Goal: Information Seeking & Learning: Learn about a topic

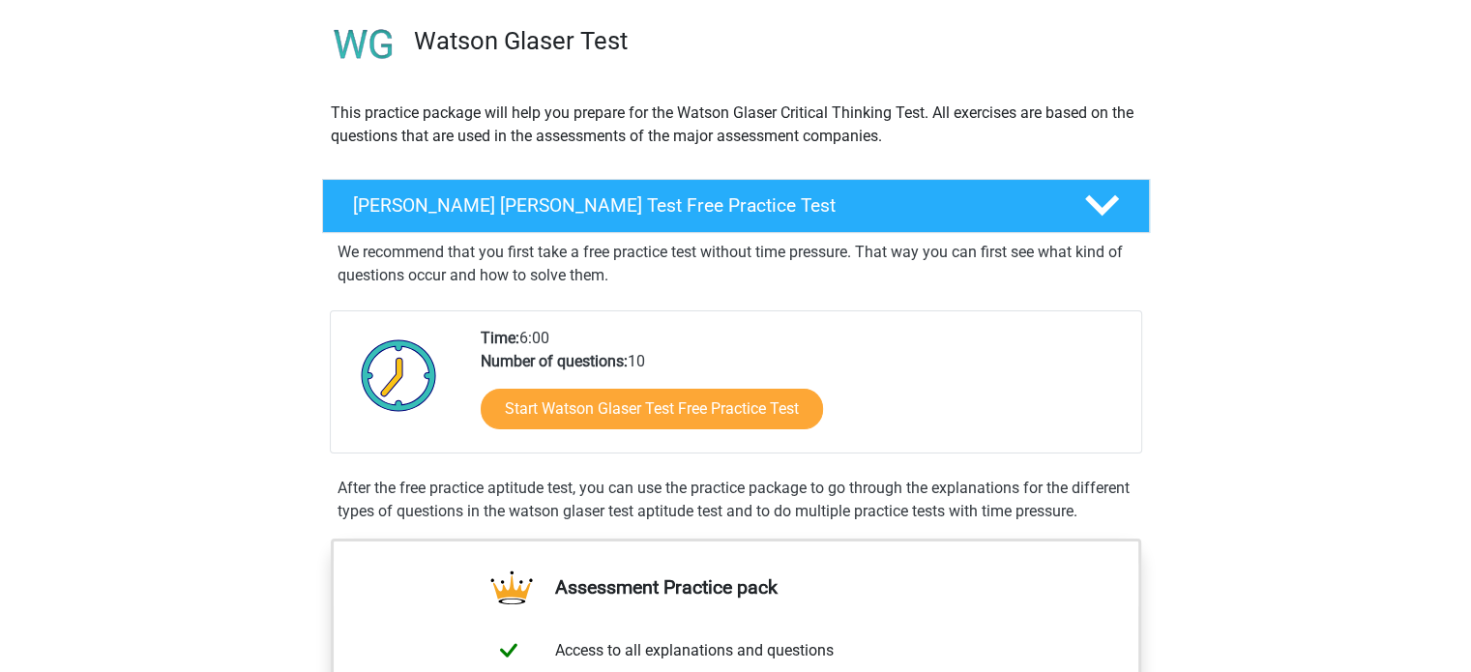
scroll to position [193, 0]
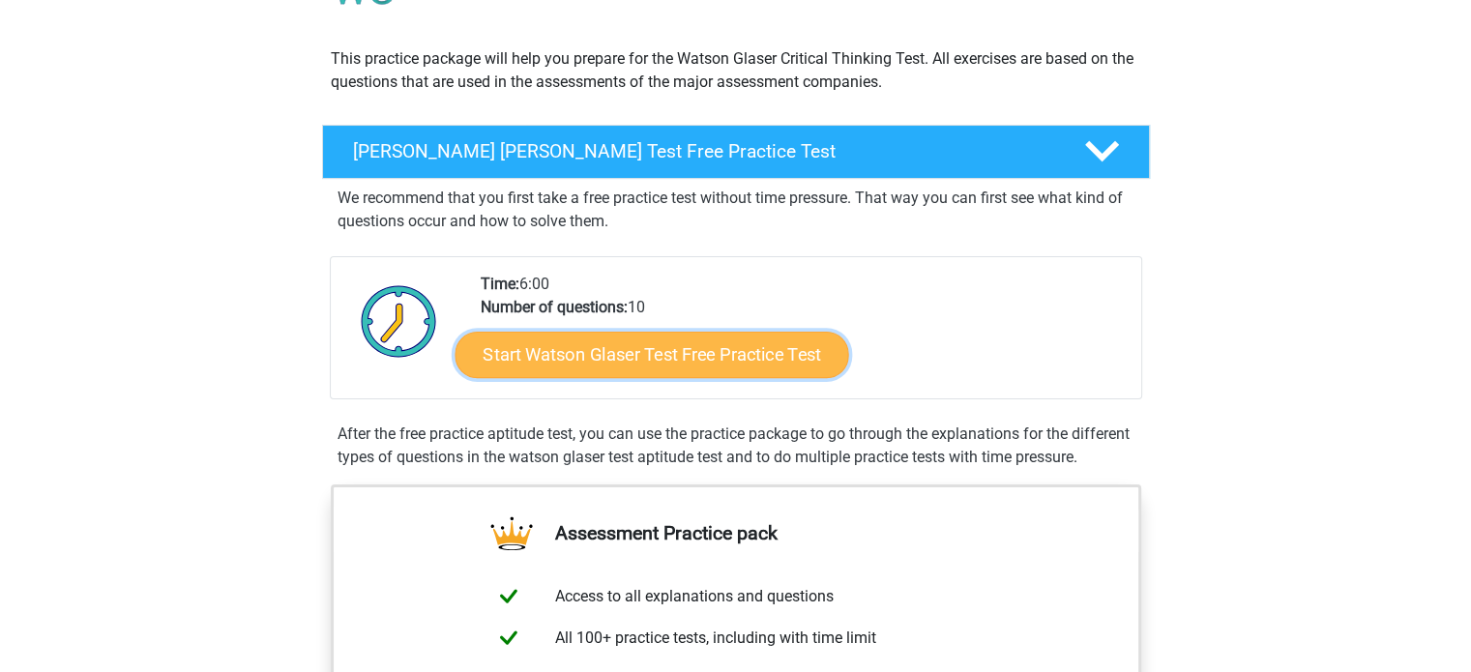
click at [669, 352] on link "Start Watson Glaser Test Free Practice Test" at bounding box center [652, 355] width 394 height 46
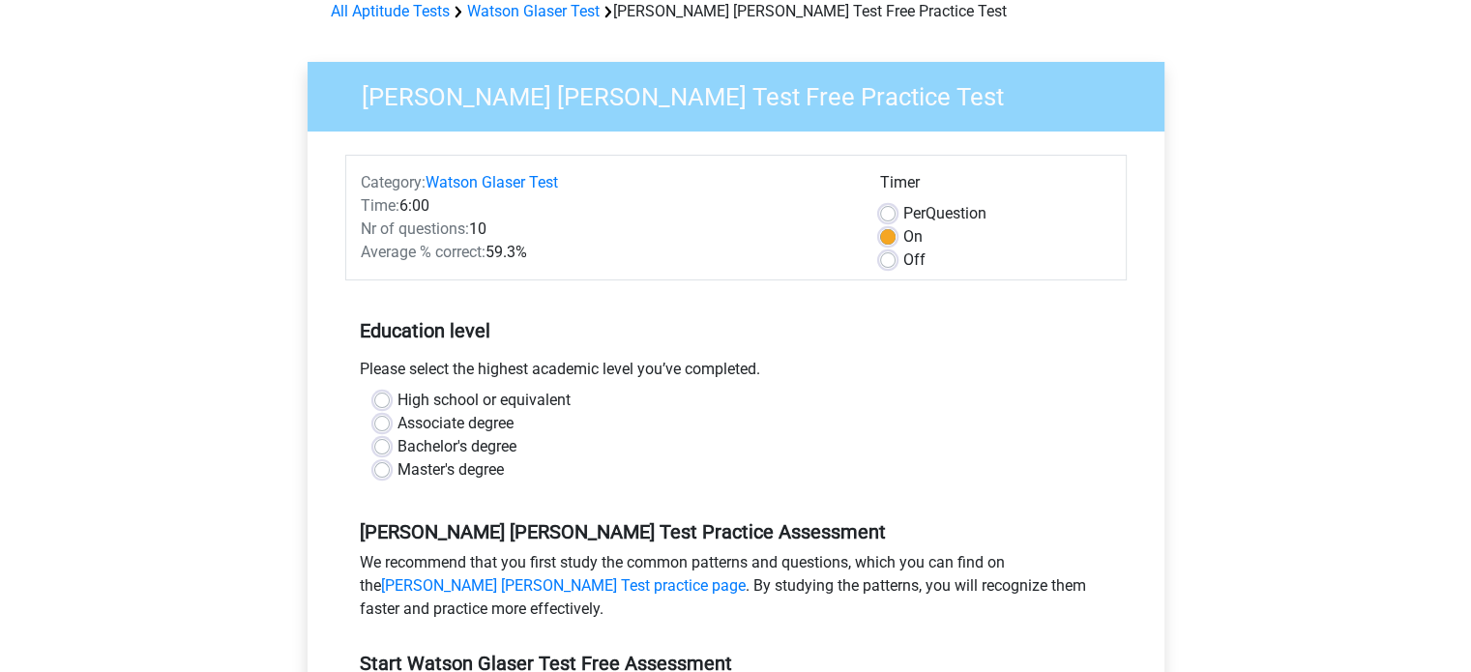
scroll to position [193, 0]
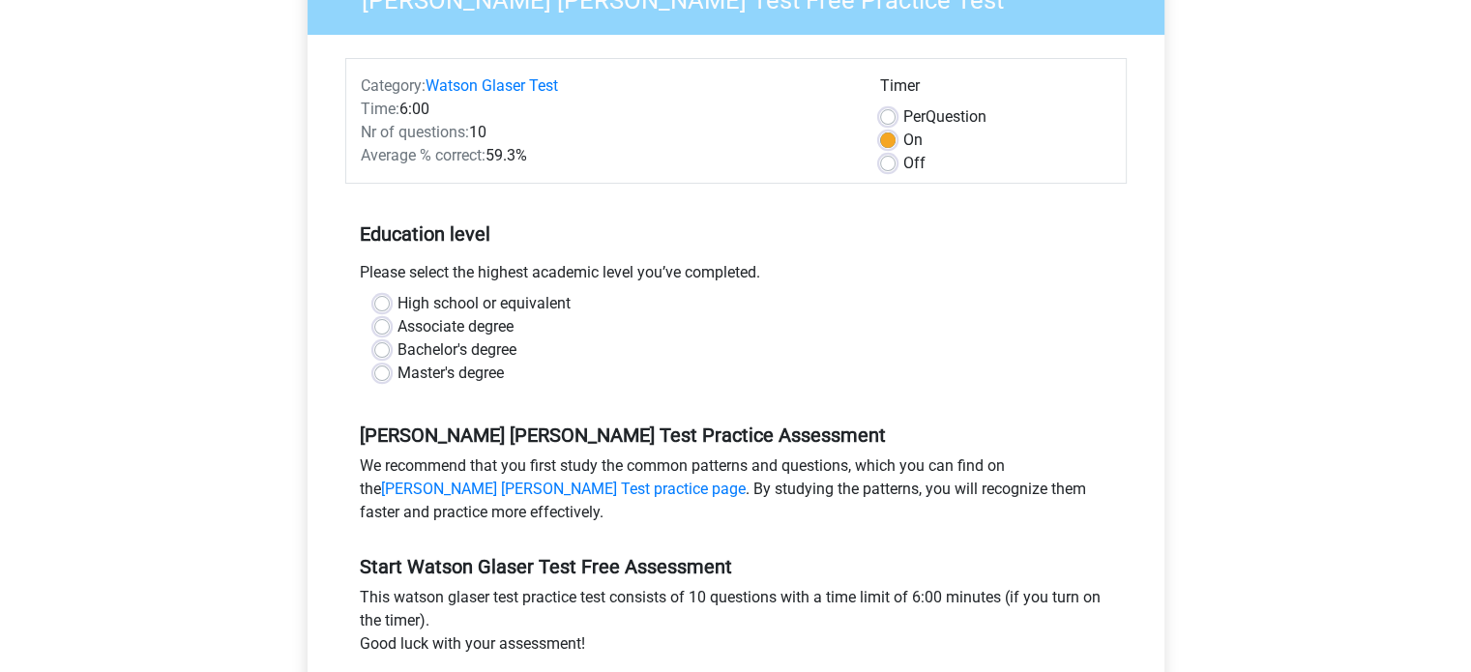
click at [398, 350] on label "Bachelor's degree" at bounding box center [457, 350] width 119 height 23
click at [380, 350] on input "Bachelor's degree" at bounding box center [381, 348] width 15 height 19
radio input "true"
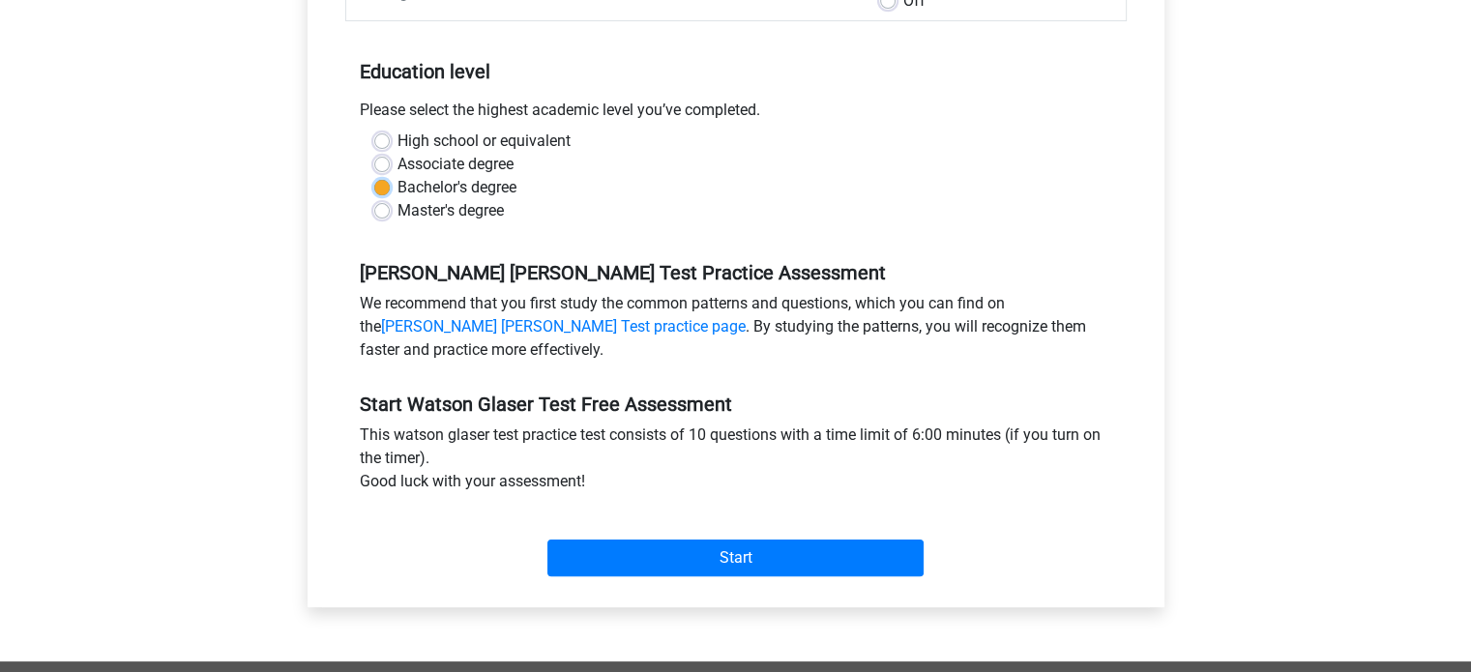
scroll to position [387, 0]
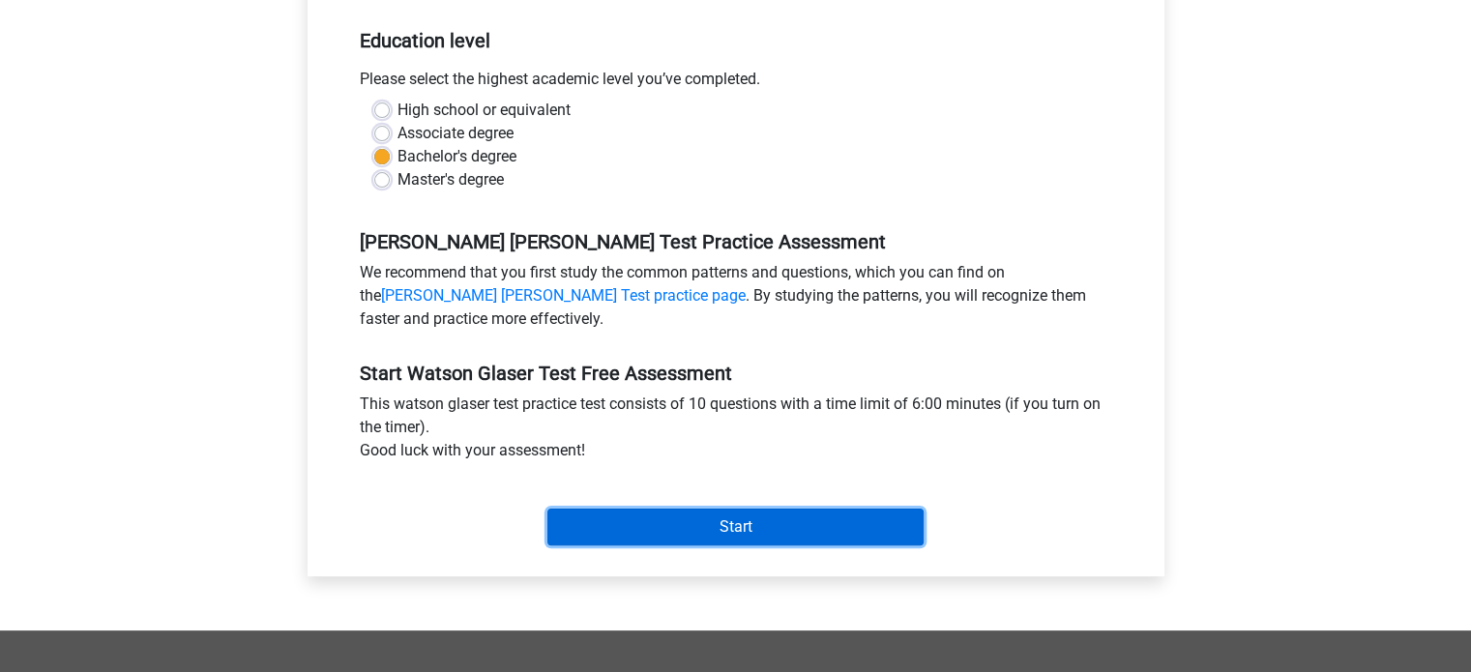
click at [731, 523] on input "Start" at bounding box center [735, 527] width 376 height 37
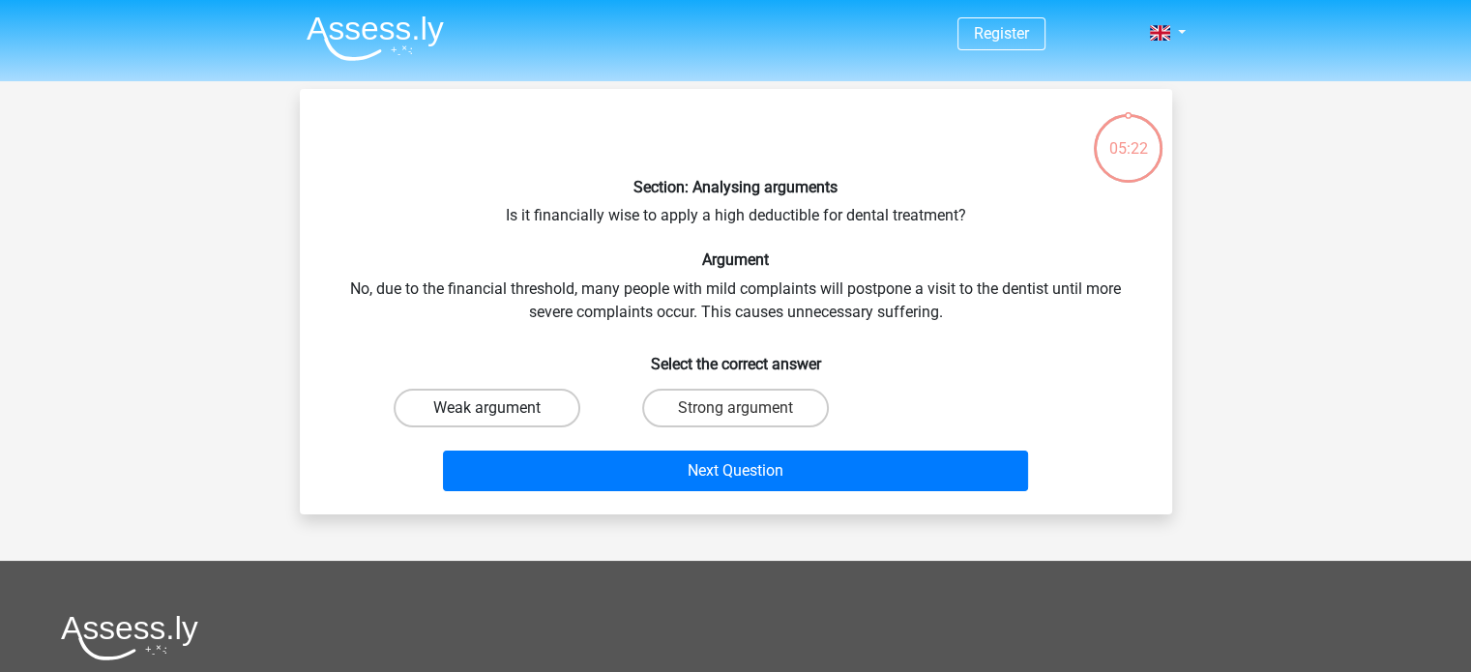
click at [499, 406] on label "Weak argument" at bounding box center [487, 408] width 187 height 39
click at [499, 408] on input "Weak argument" at bounding box center [493, 414] width 13 height 13
radio input "true"
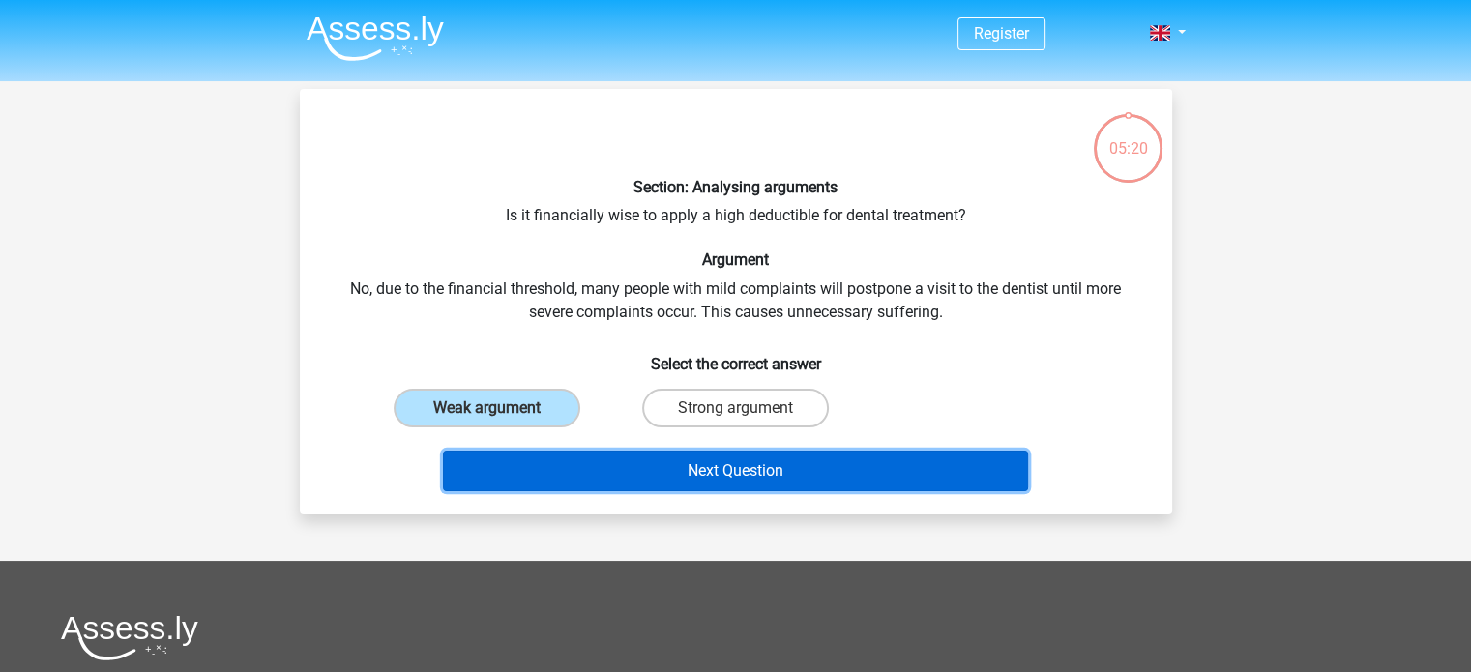
click at [752, 465] on button "Next Question" at bounding box center [735, 471] width 585 height 41
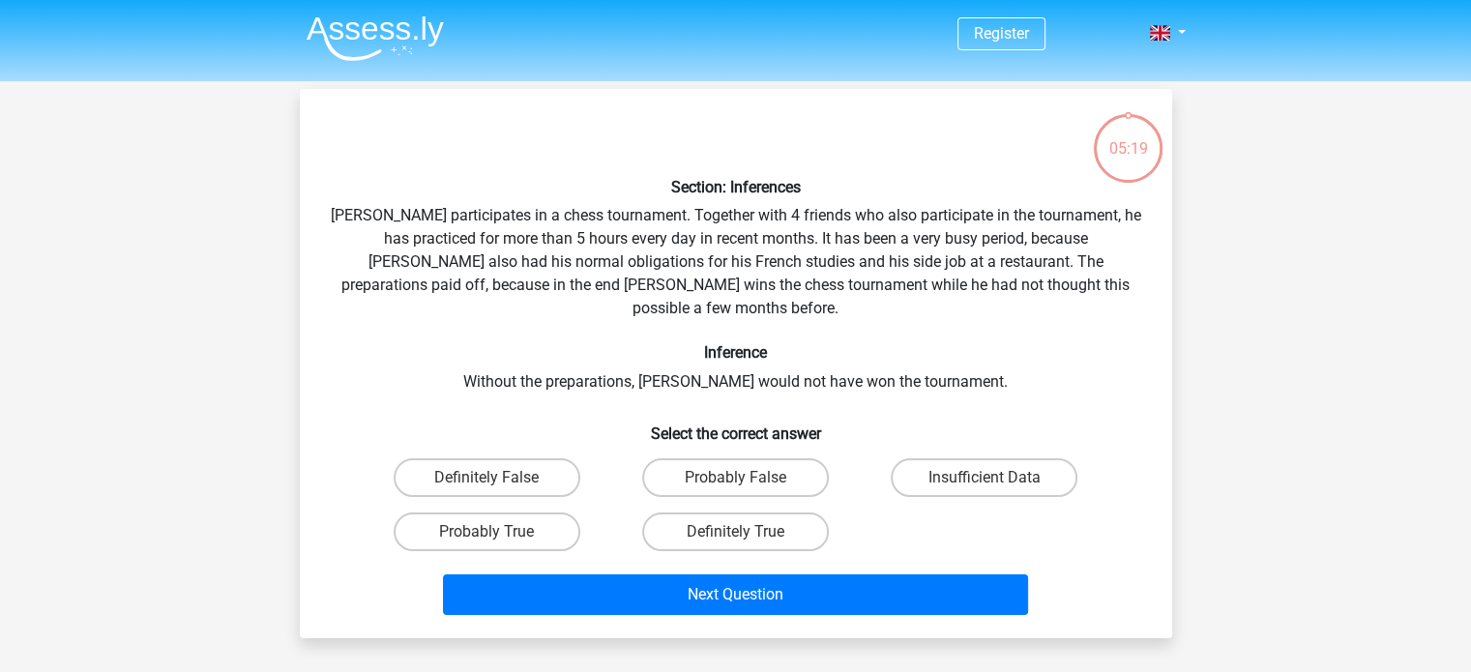
scroll to position [89, 0]
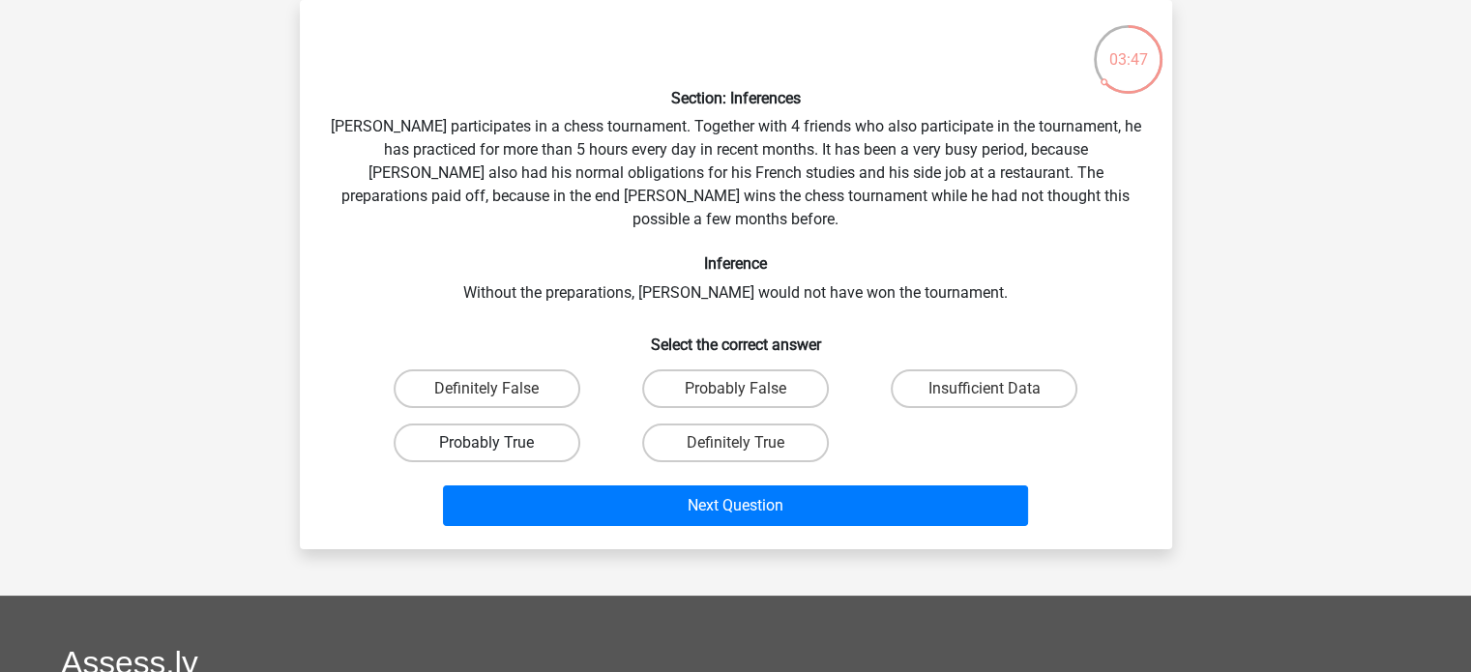
click at [534, 424] on label "Probably True" at bounding box center [487, 443] width 187 height 39
click at [499, 443] on input "Probably True" at bounding box center [493, 449] width 13 height 13
radio input "true"
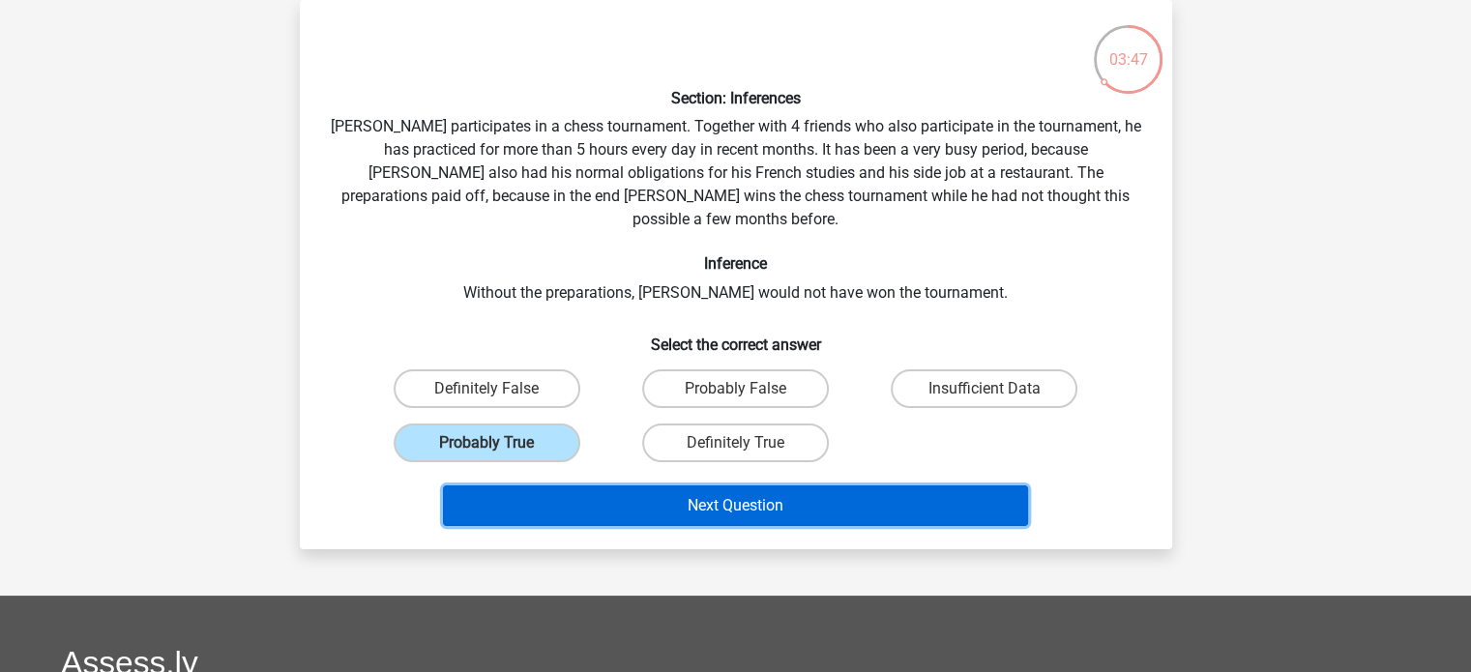
click at [768, 486] on button "Next Question" at bounding box center [735, 506] width 585 height 41
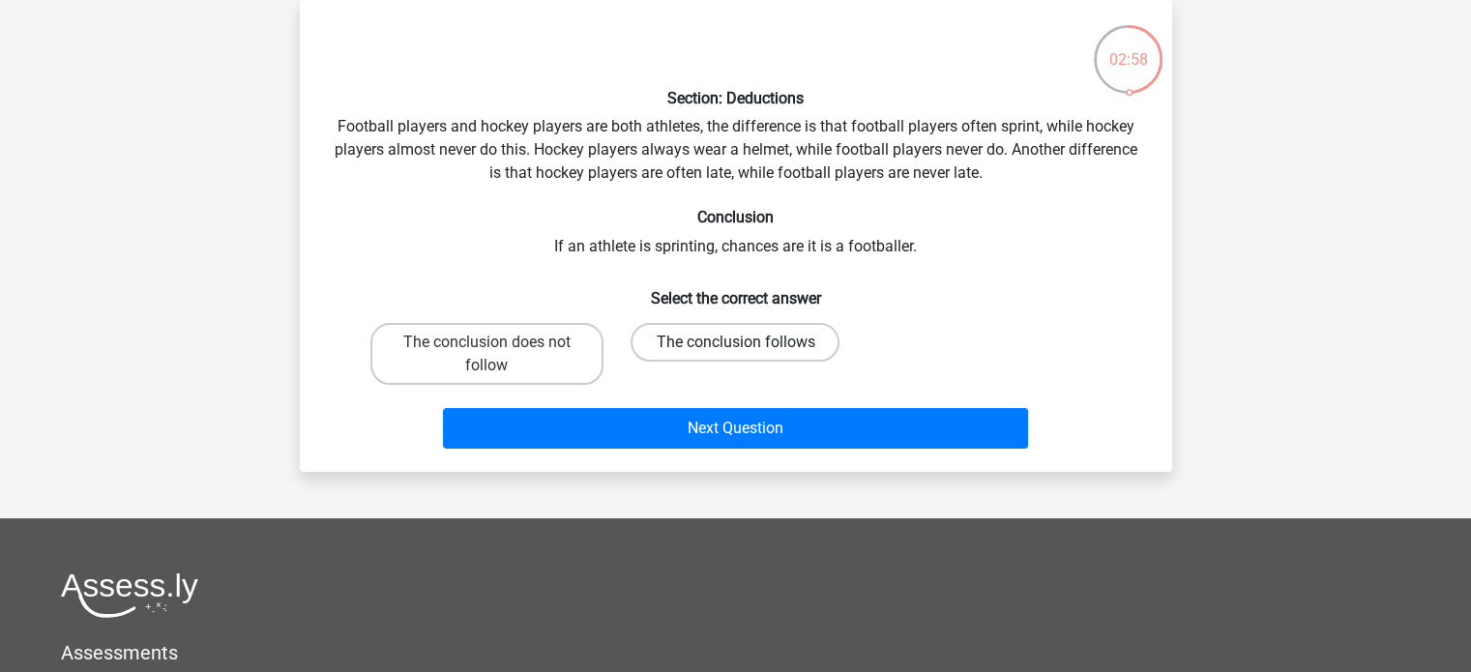
click at [735, 337] on label "The conclusion follows" at bounding box center [735, 342] width 209 height 39
click at [735, 342] on input "The conclusion follows" at bounding box center [741, 348] width 13 height 13
radio input "true"
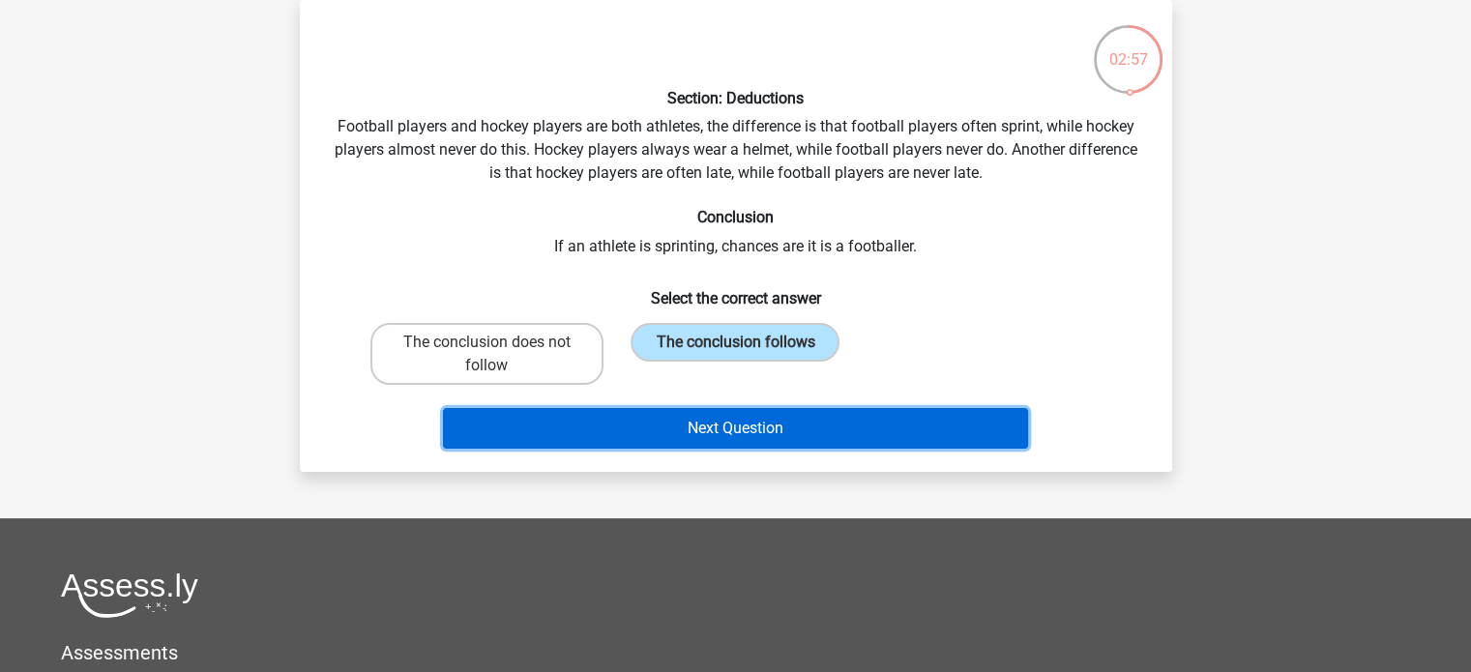
click at [743, 429] on button "Next Question" at bounding box center [735, 428] width 585 height 41
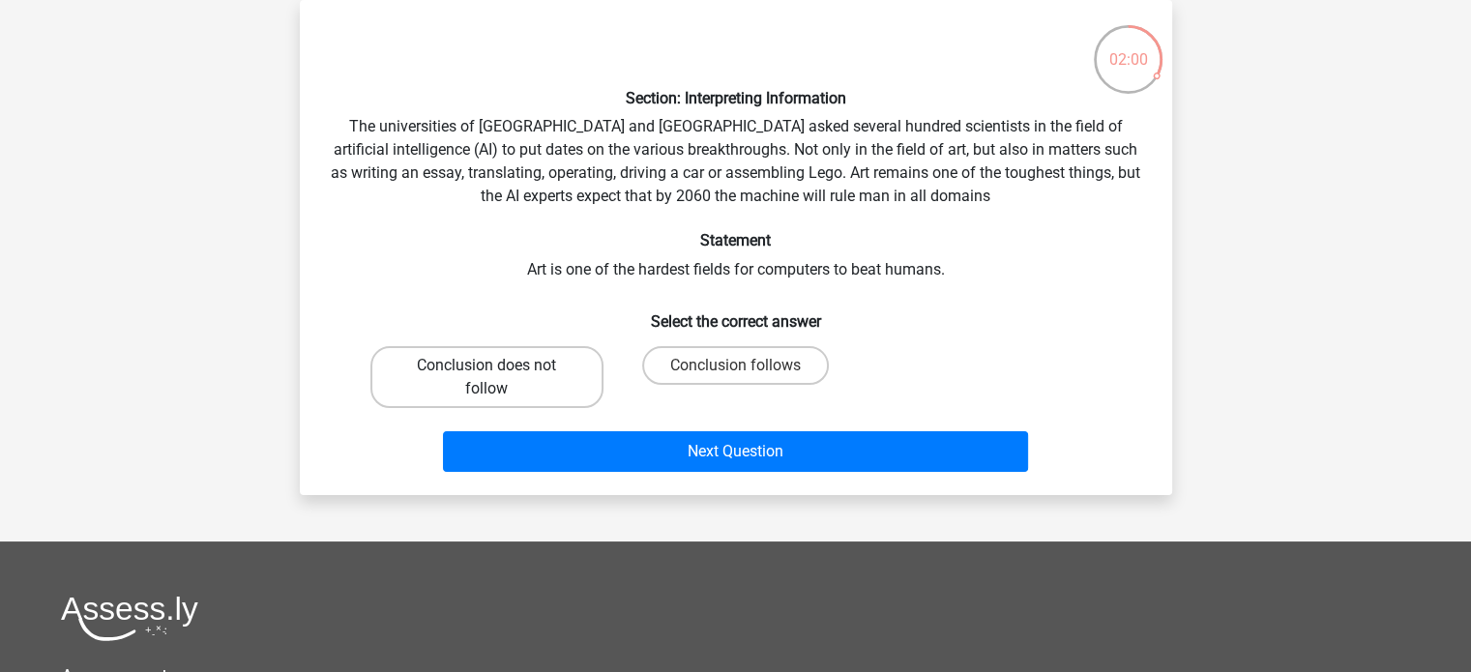
click at [483, 365] on label "Conclusion does not follow" at bounding box center [486, 377] width 233 height 62
click at [487, 366] on input "Conclusion does not follow" at bounding box center [493, 372] width 13 height 13
radio input "true"
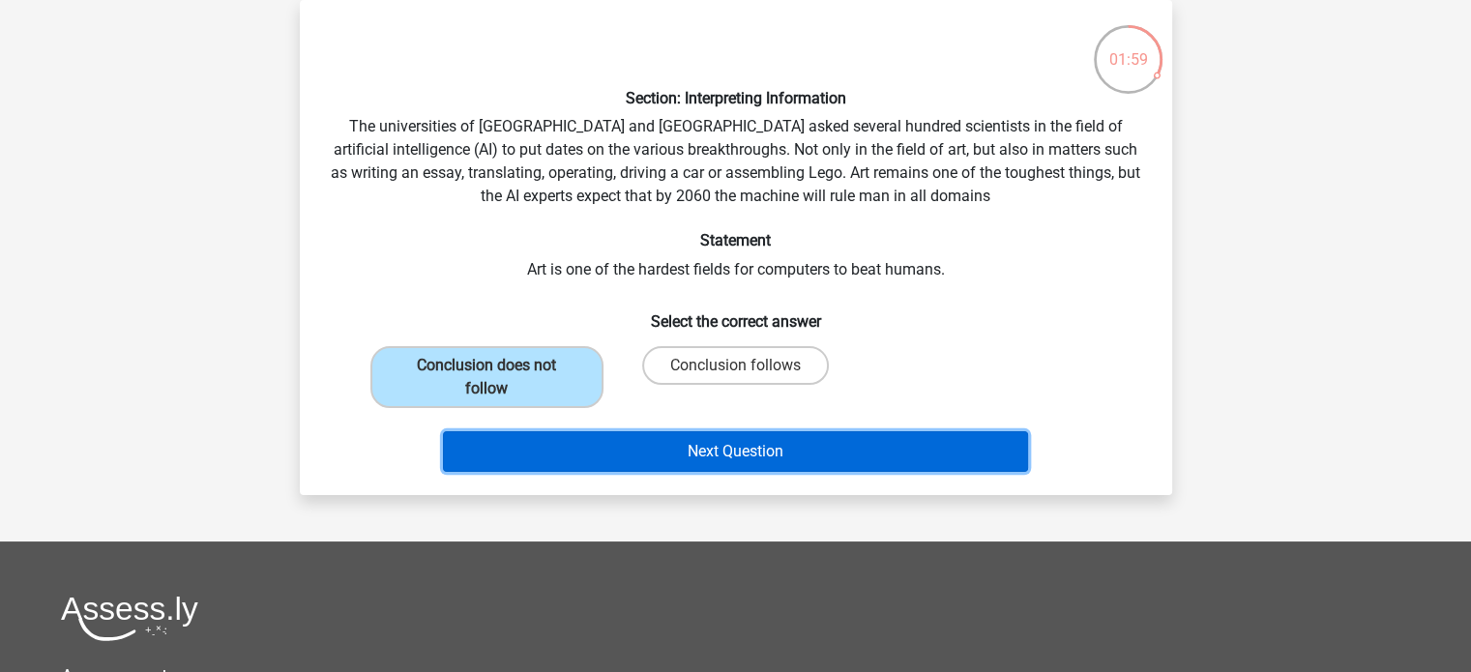
click at [717, 455] on button "Next Question" at bounding box center [735, 451] width 585 height 41
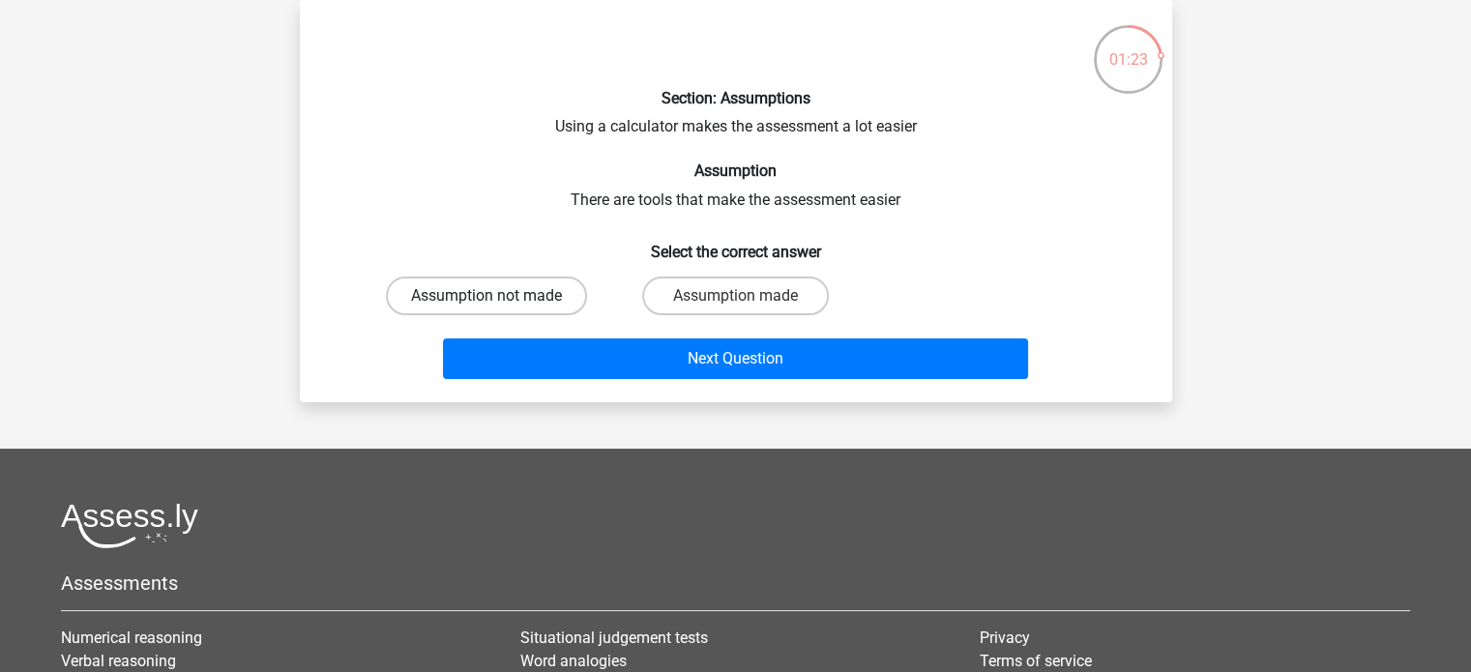
click at [488, 291] on label "Assumption not made" at bounding box center [486, 296] width 201 height 39
click at [488, 296] on input "Assumption not made" at bounding box center [493, 302] width 13 height 13
radio input "true"
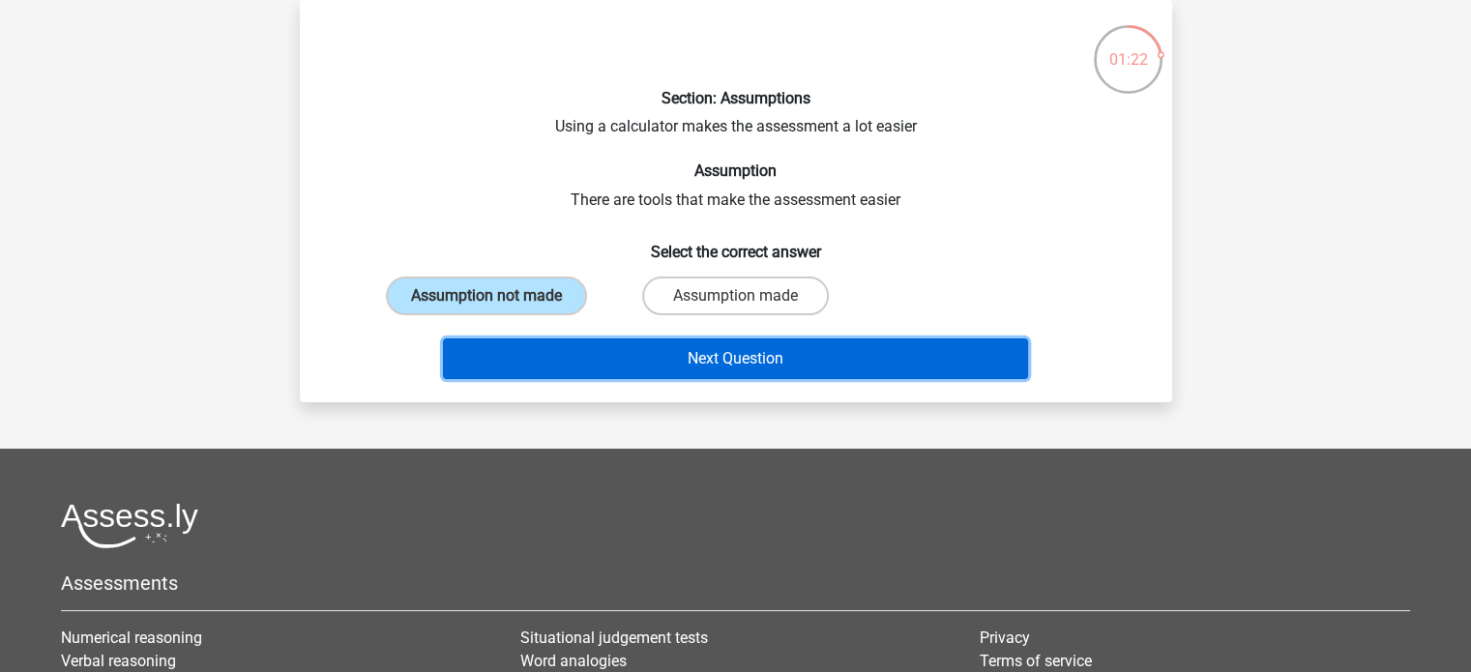
click at [717, 359] on button "Next Question" at bounding box center [735, 359] width 585 height 41
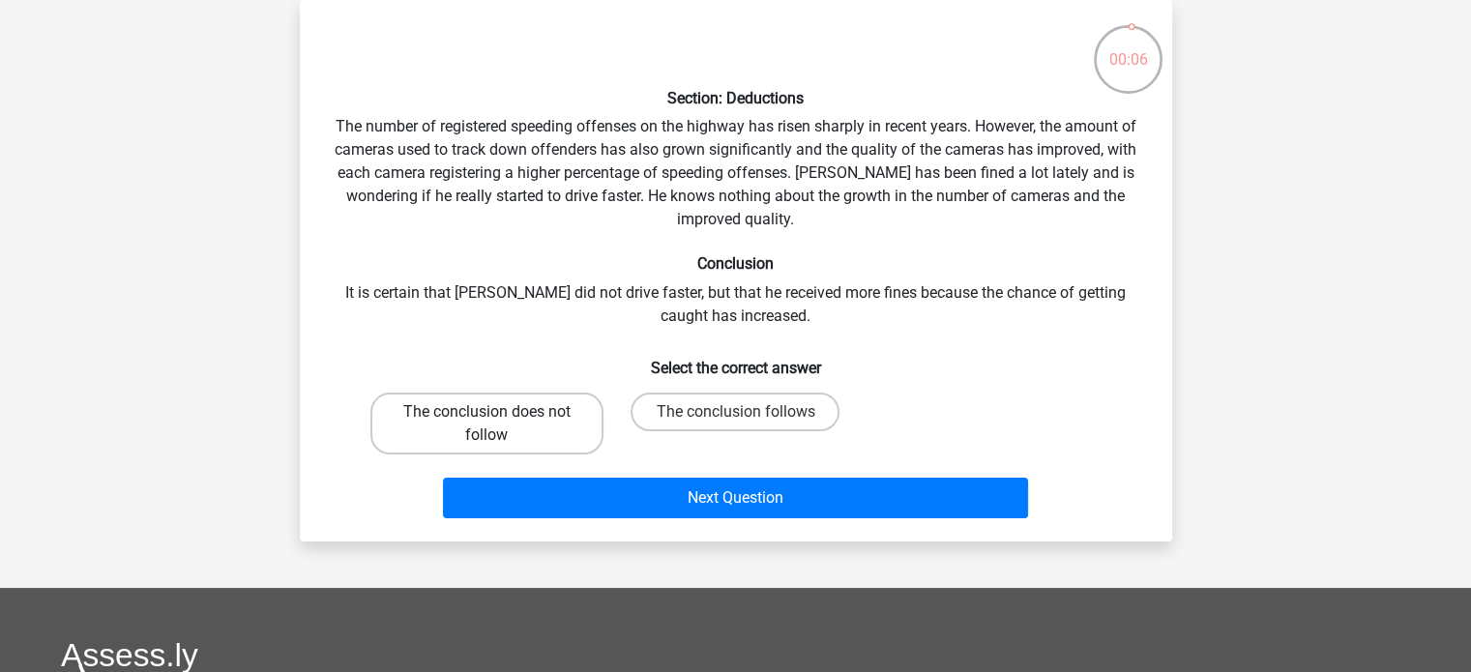
click at [507, 419] on label "The conclusion does not follow" at bounding box center [486, 424] width 233 height 62
click at [499, 419] on input "The conclusion does not follow" at bounding box center [493, 418] width 13 height 13
radio input "true"
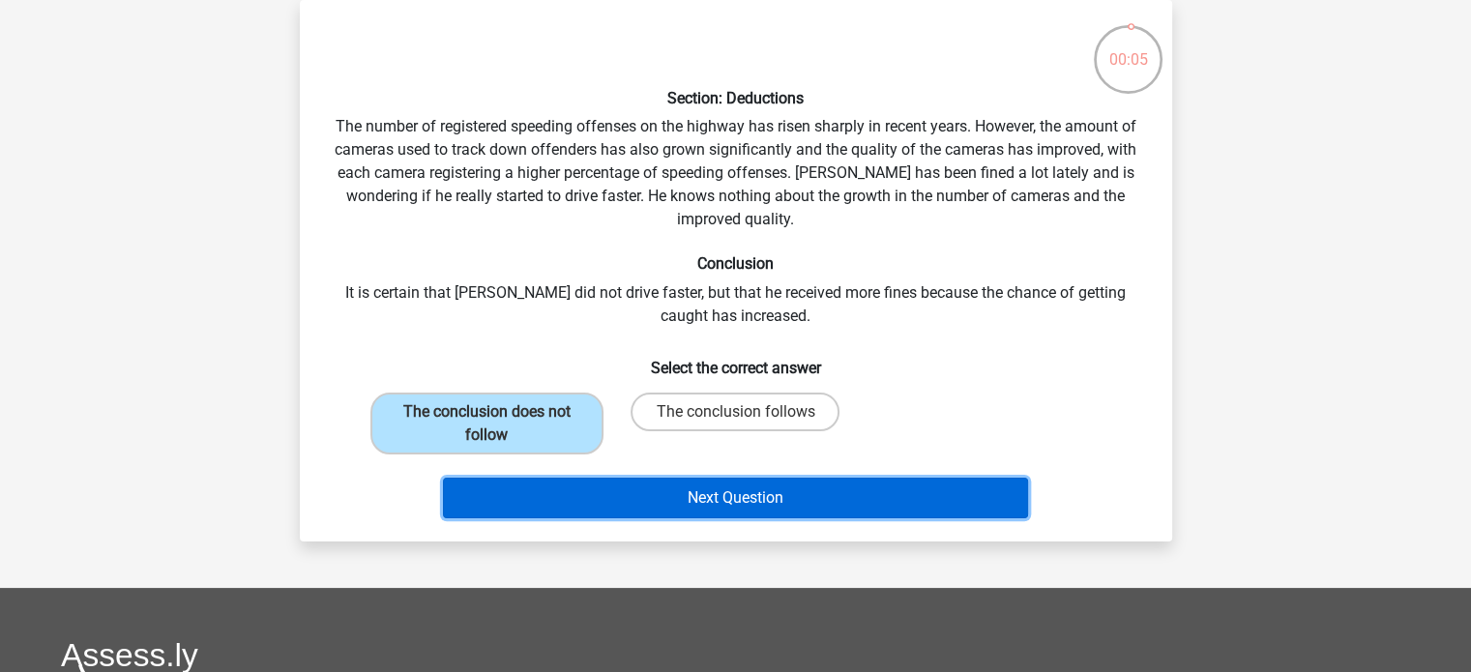
click at [743, 493] on button "Next Question" at bounding box center [735, 498] width 585 height 41
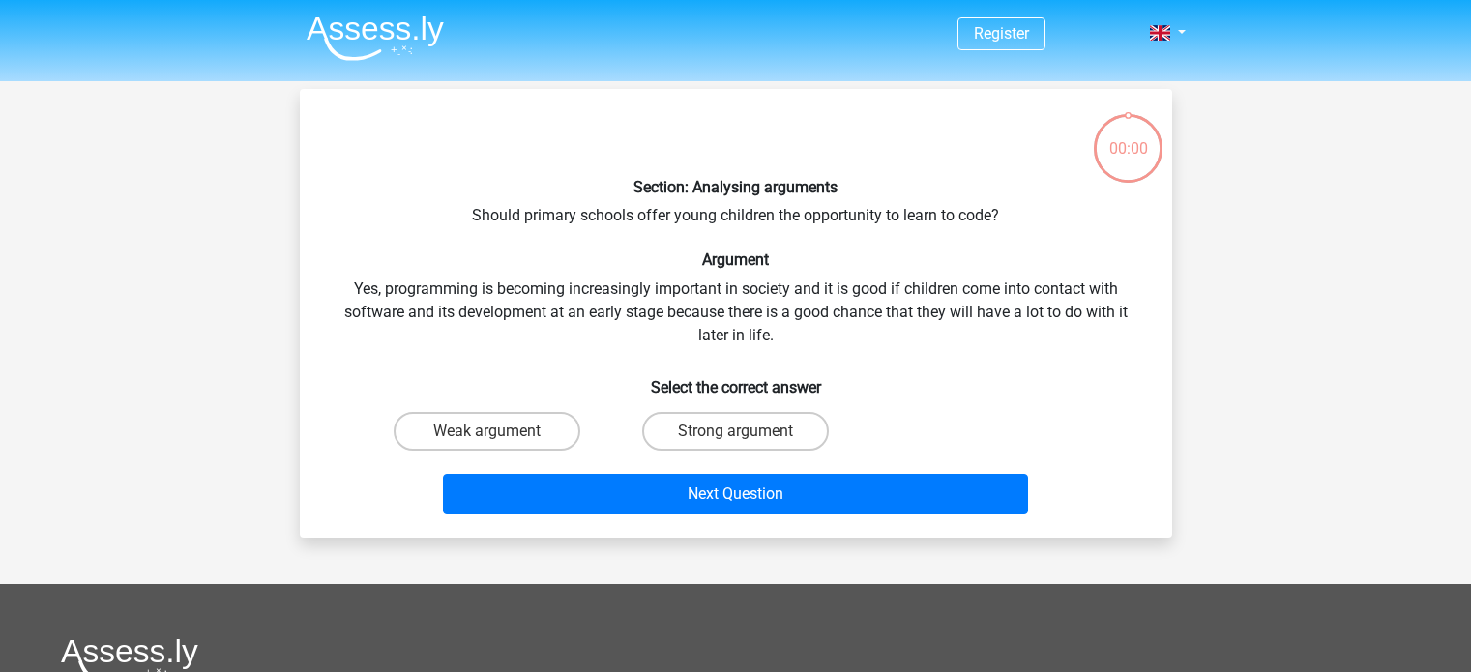
scroll to position [89, 0]
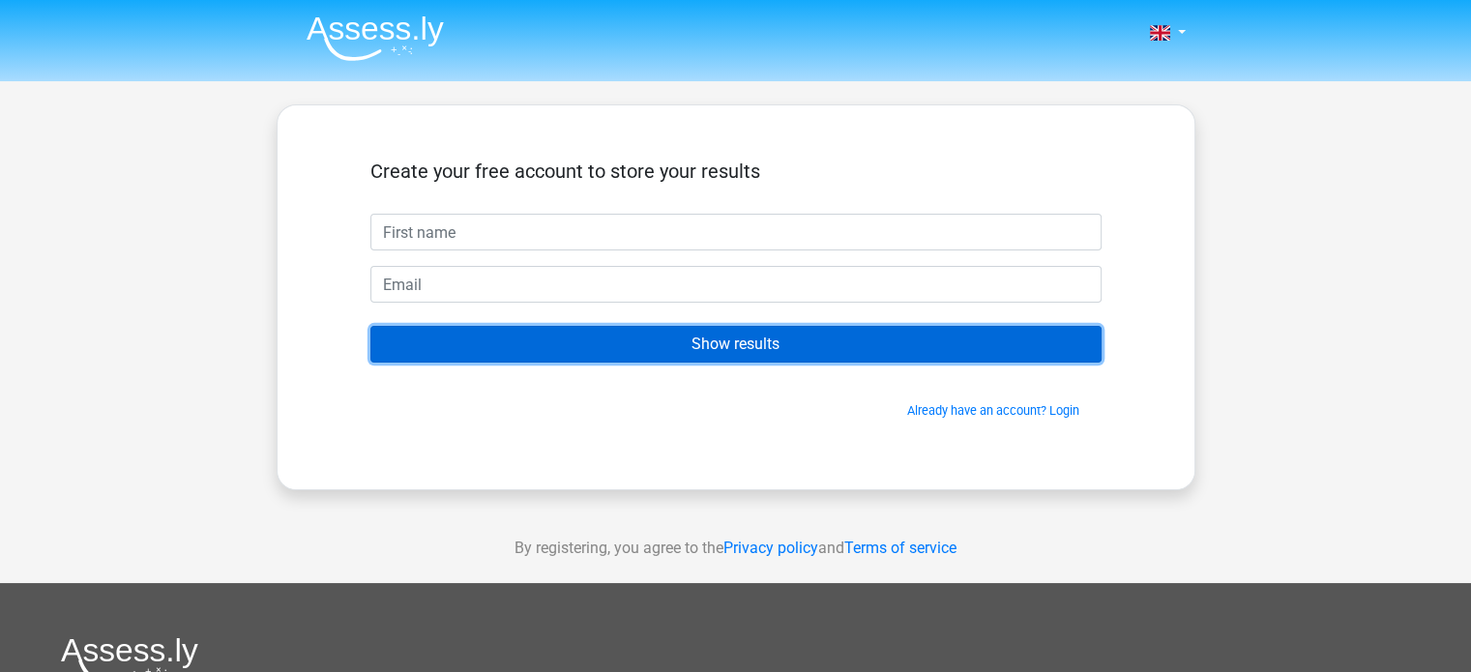
click at [725, 339] on input "Show results" at bounding box center [735, 344] width 731 height 37
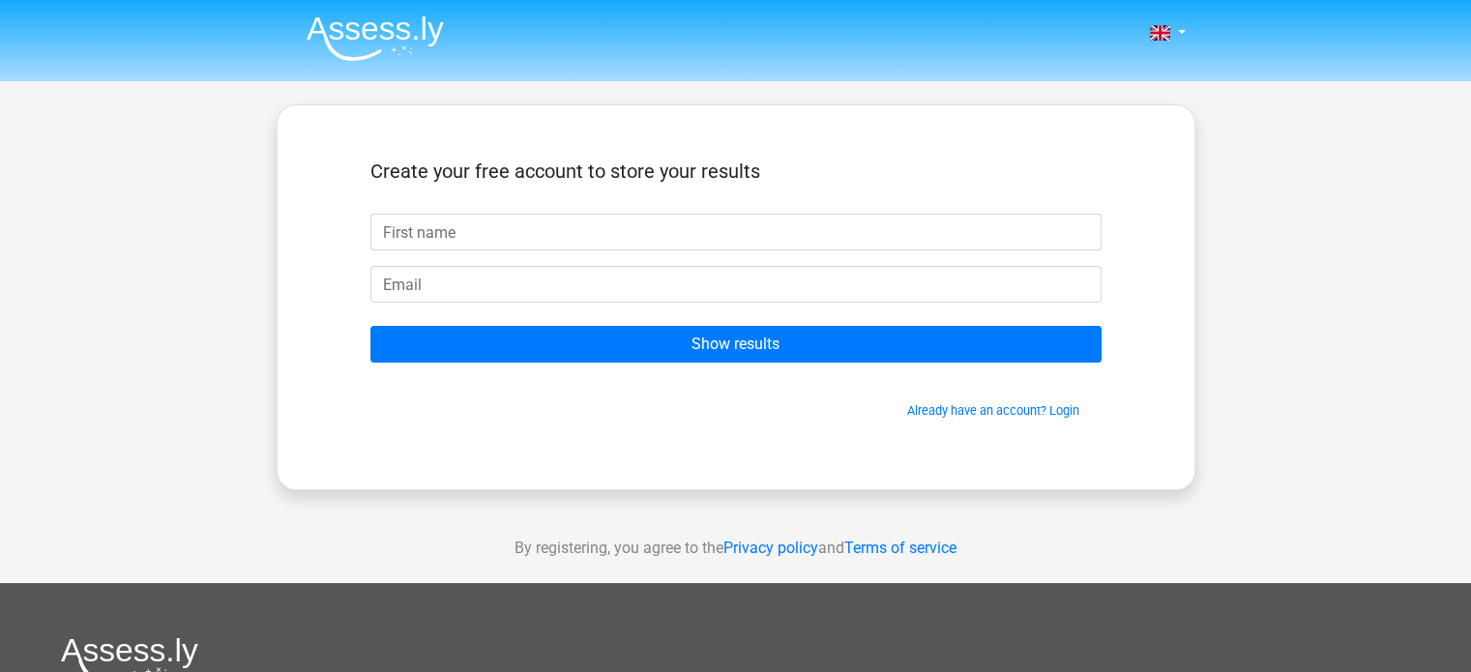
click at [682, 440] on div "Create your free account to store your results Show results Already have an acc…" at bounding box center [736, 297] width 824 height 291
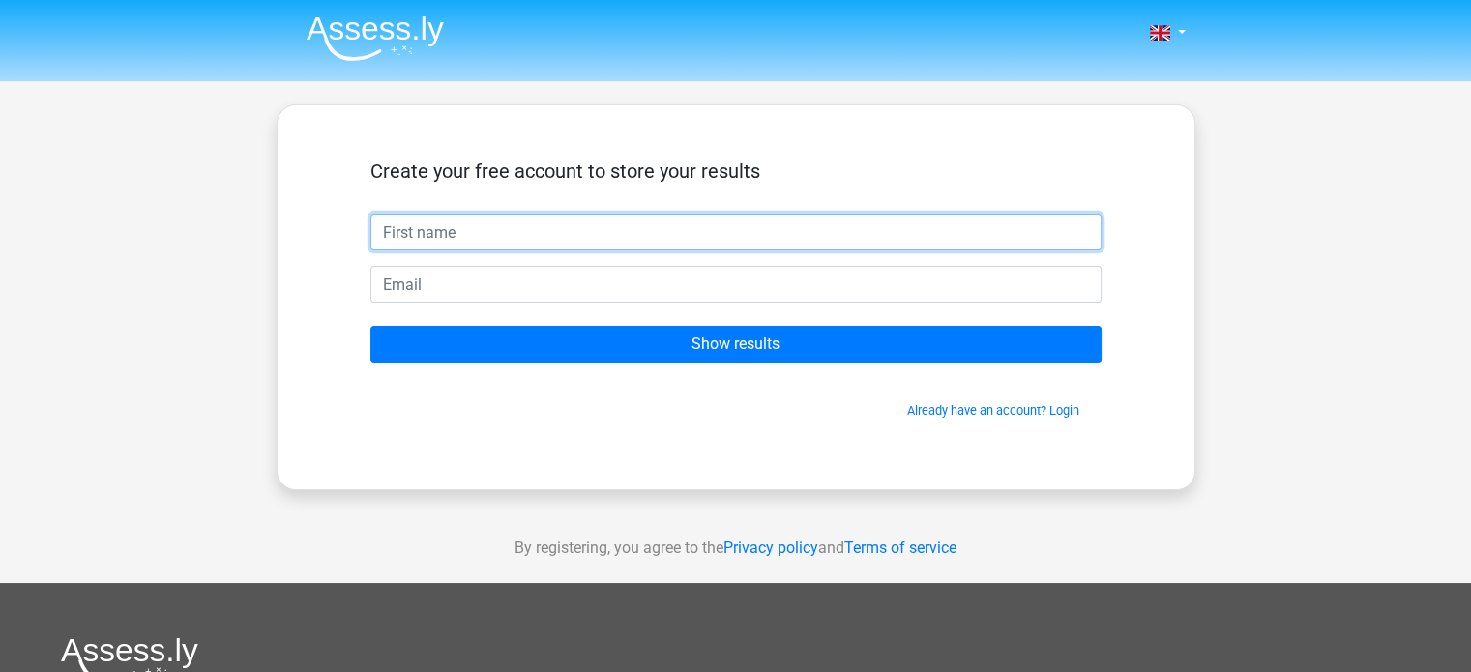
click at [449, 235] on input "text" at bounding box center [735, 232] width 731 height 37
type input "Arnil"
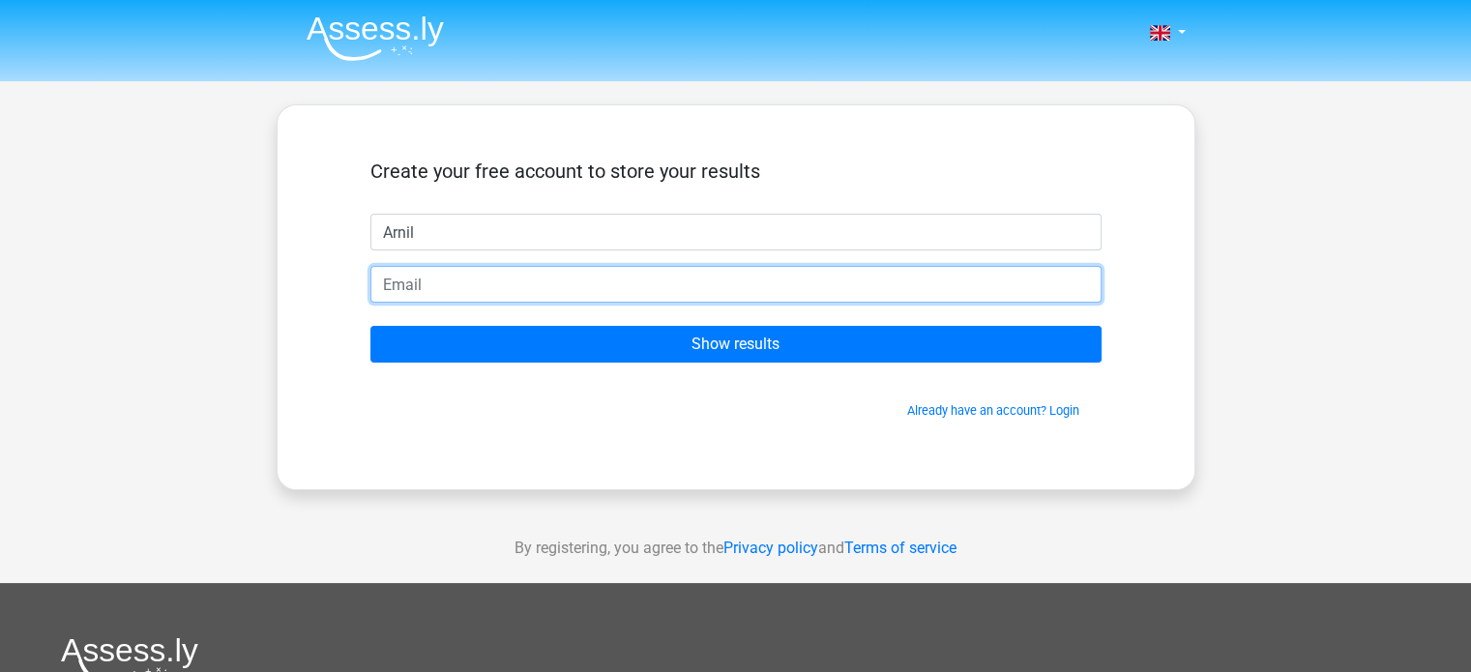
click at [495, 280] on input "email" at bounding box center [735, 284] width 731 height 37
type input "[EMAIL_ADDRESS][DOMAIN_NAME]"
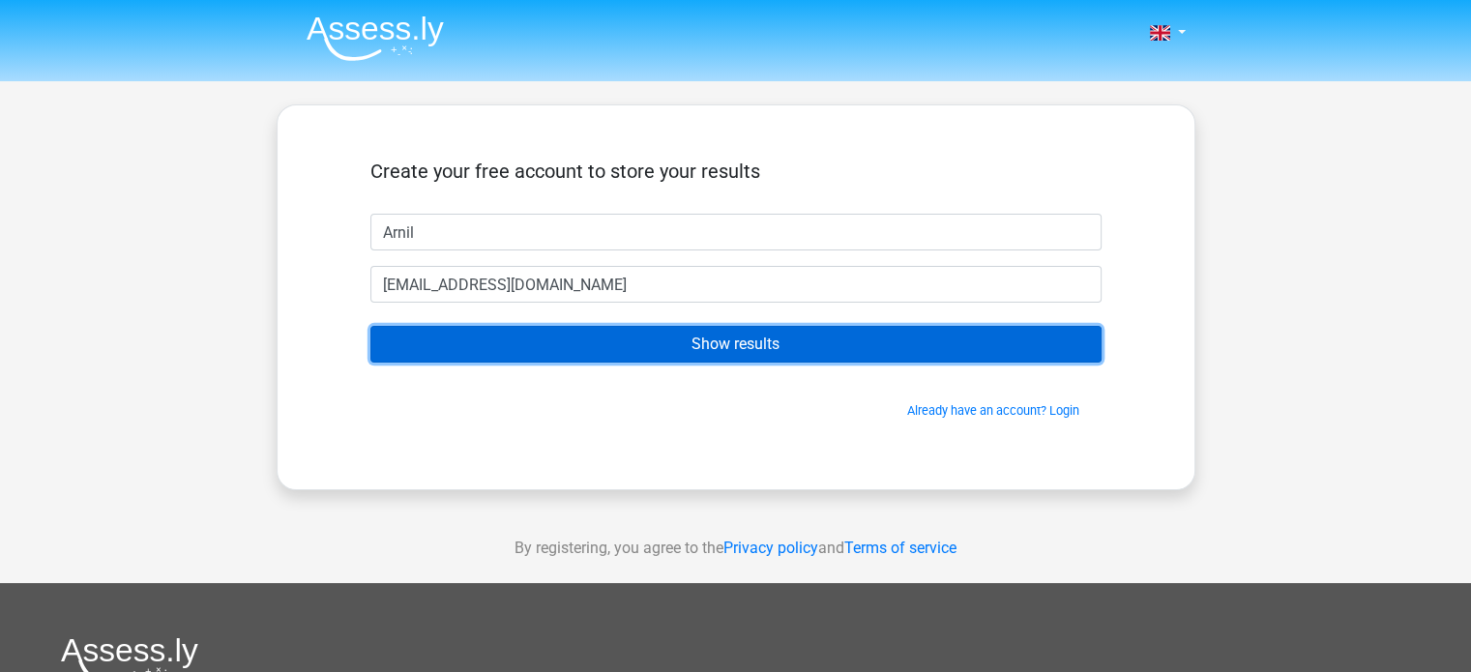
click at [720, 339] on input "Show results" at bounding box center [735, 344] width 731 height 37
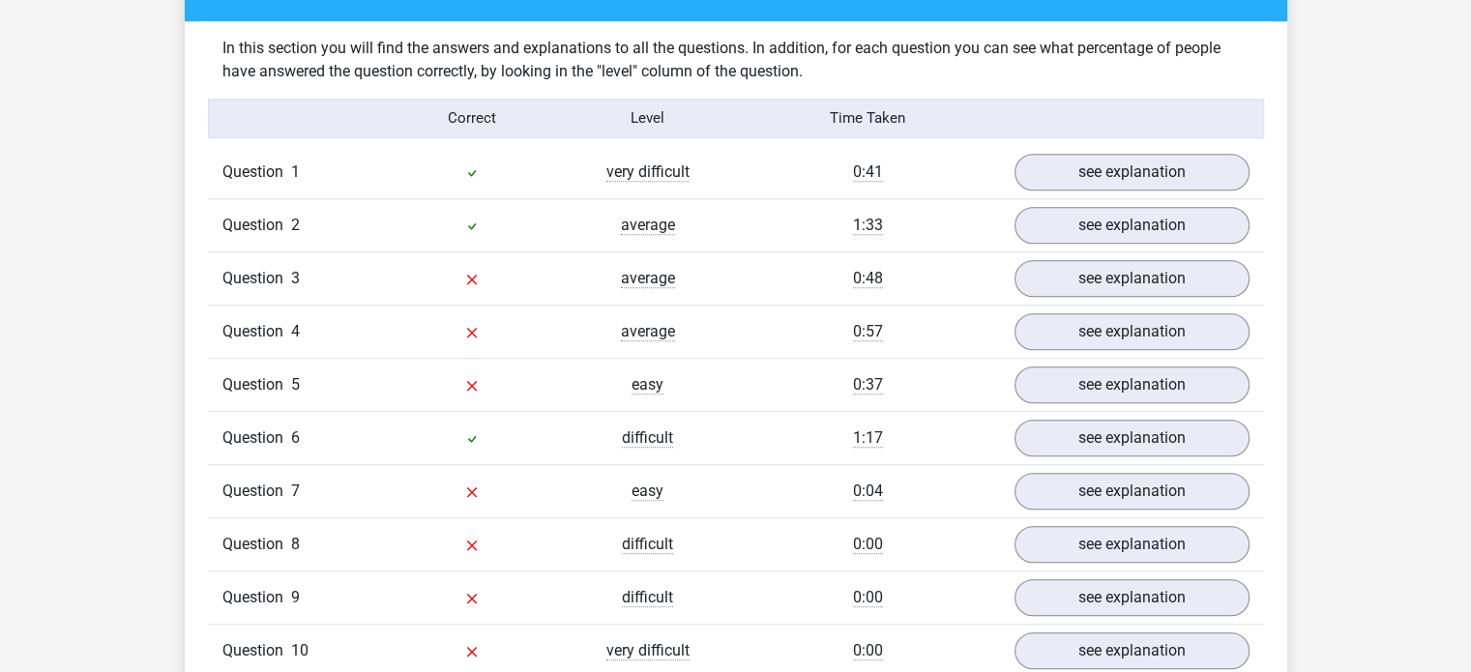
scroll to position [1451, 0]
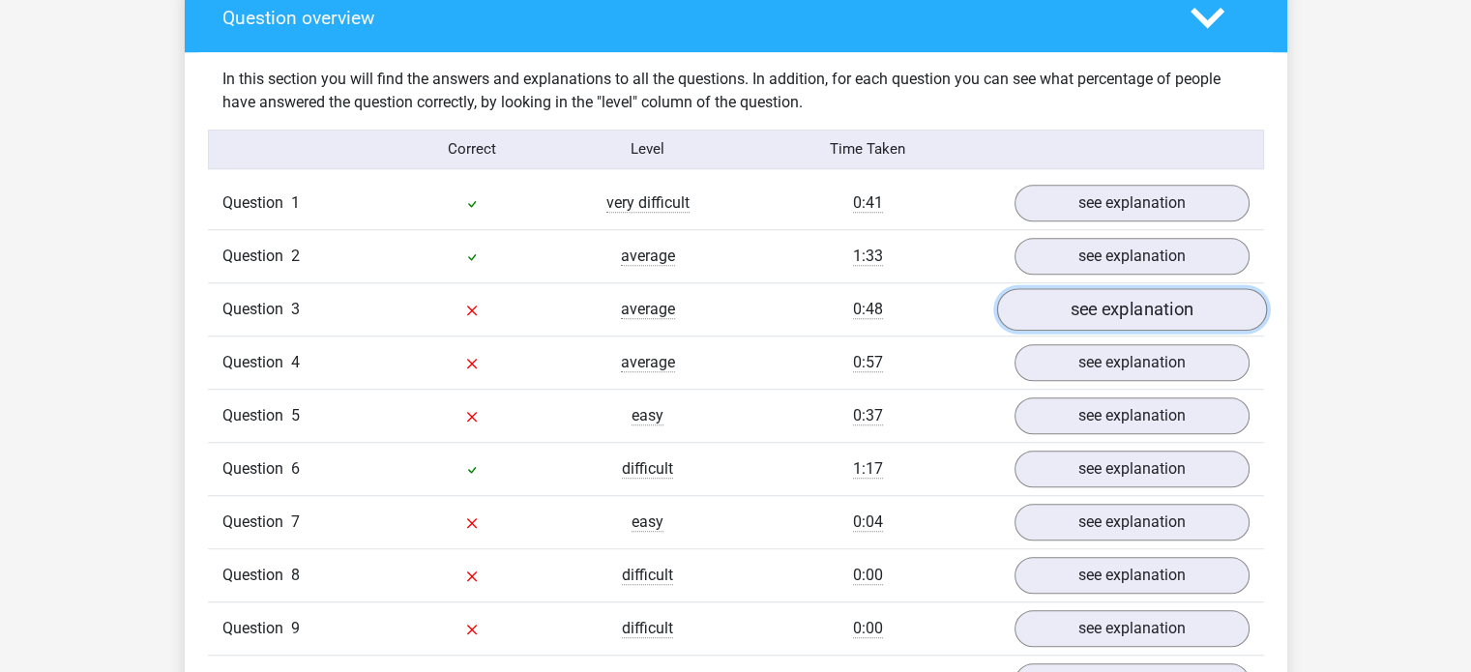
click at [1092, 310] on link "see explanation" at bounding box center [1131, 309] width 270 height 43
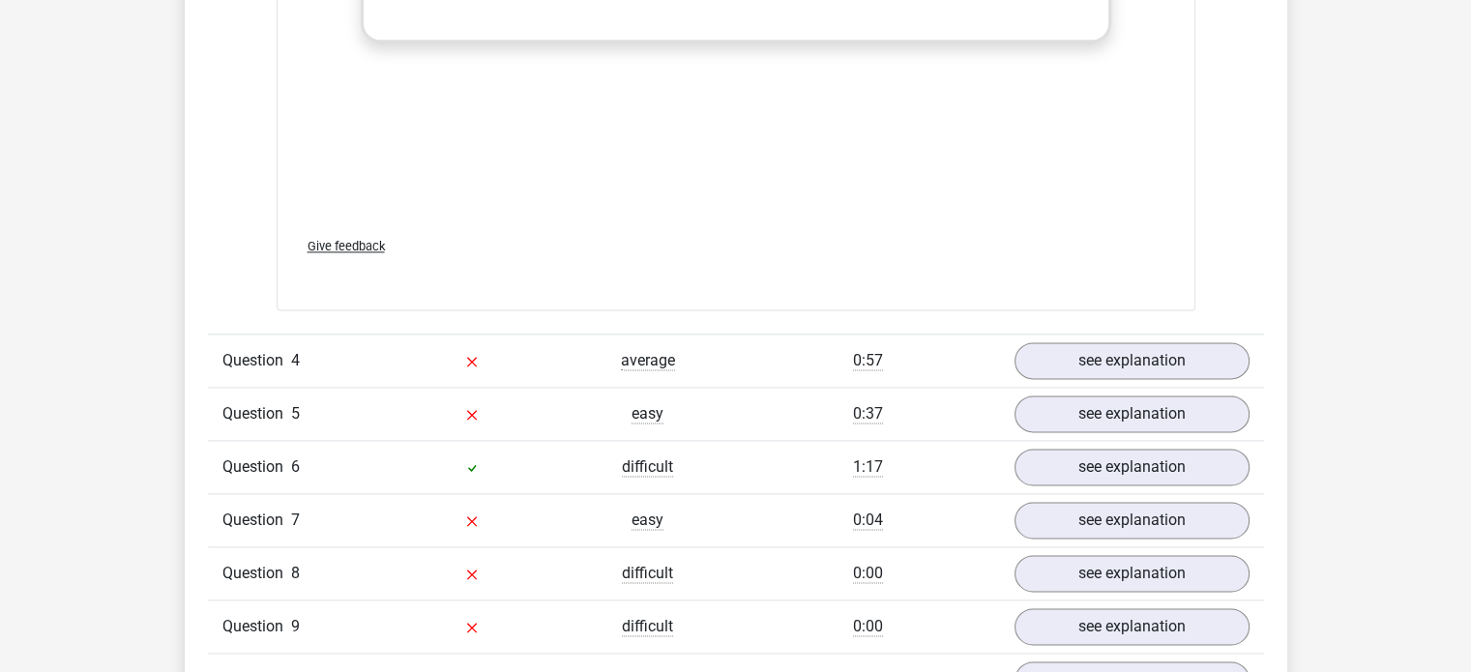
scroll to position [2515, 0]
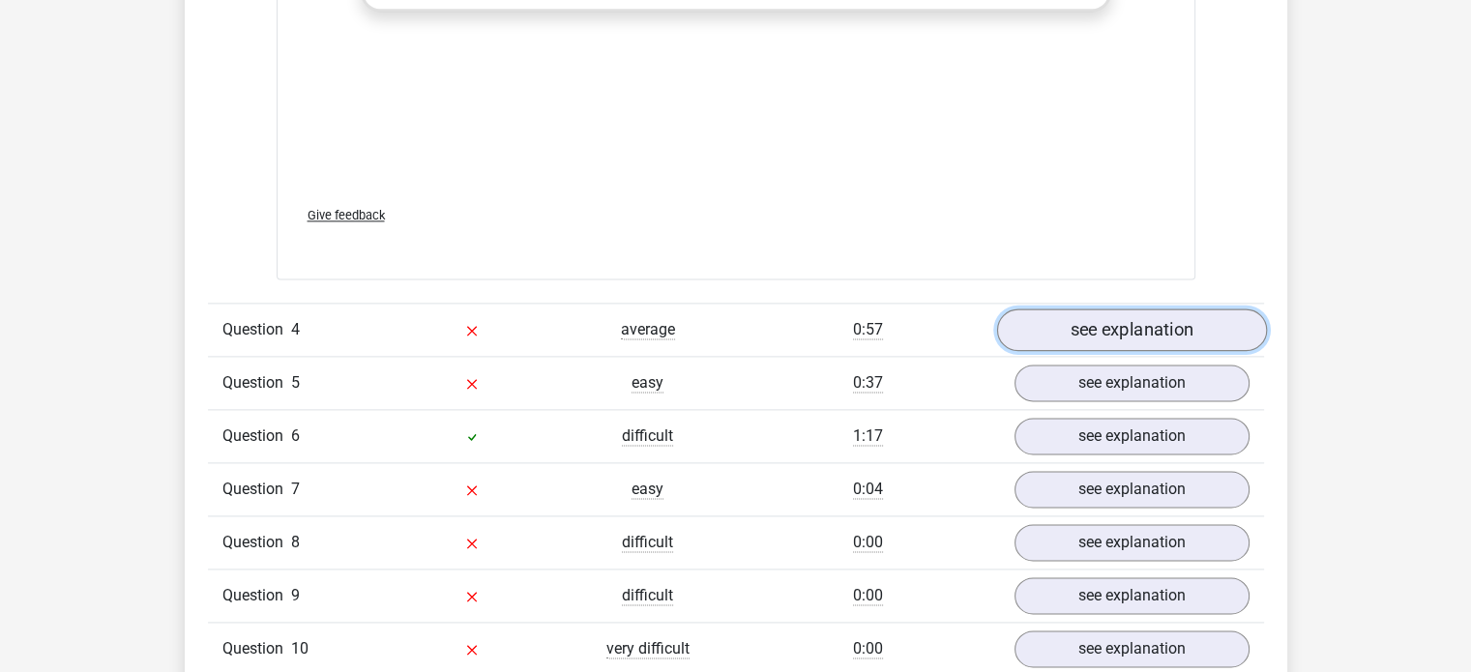
click at [1103, 332] on link "see explanation" at bounding box center [1131, 331] width 270 height 43
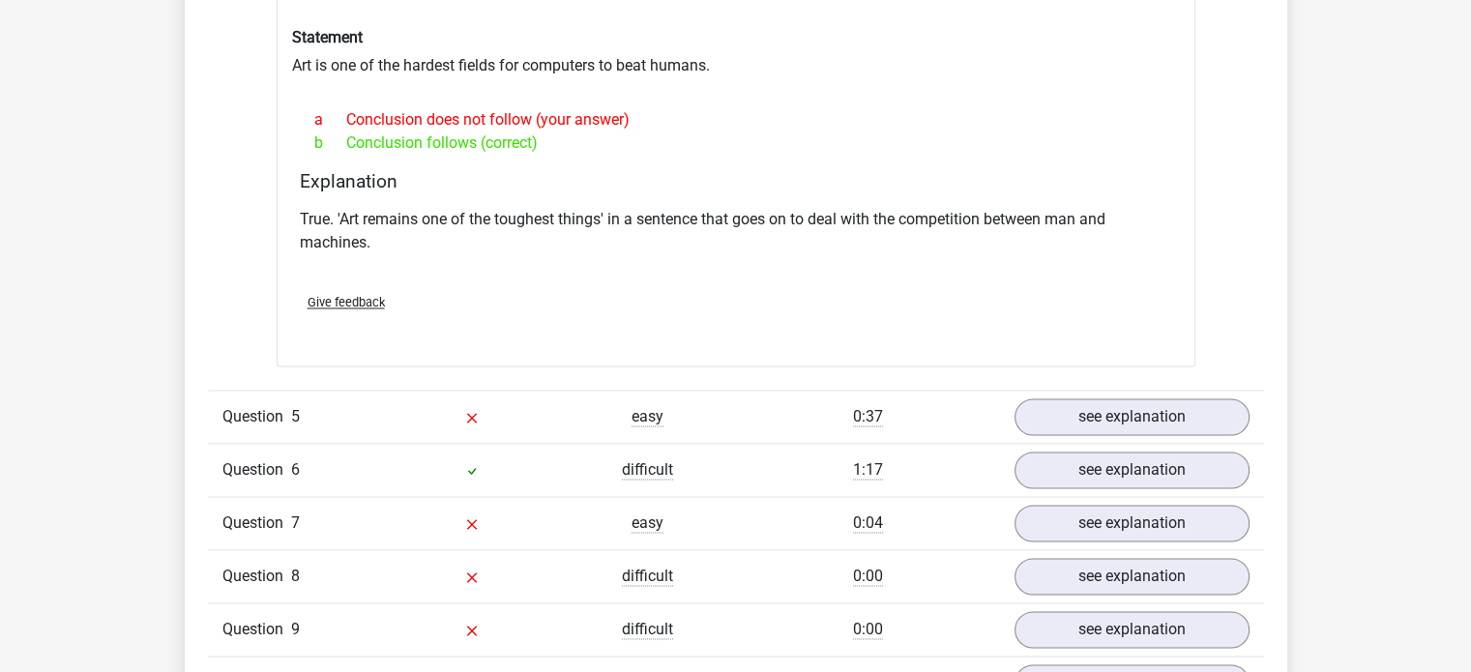
scroll to position [3095, 0]
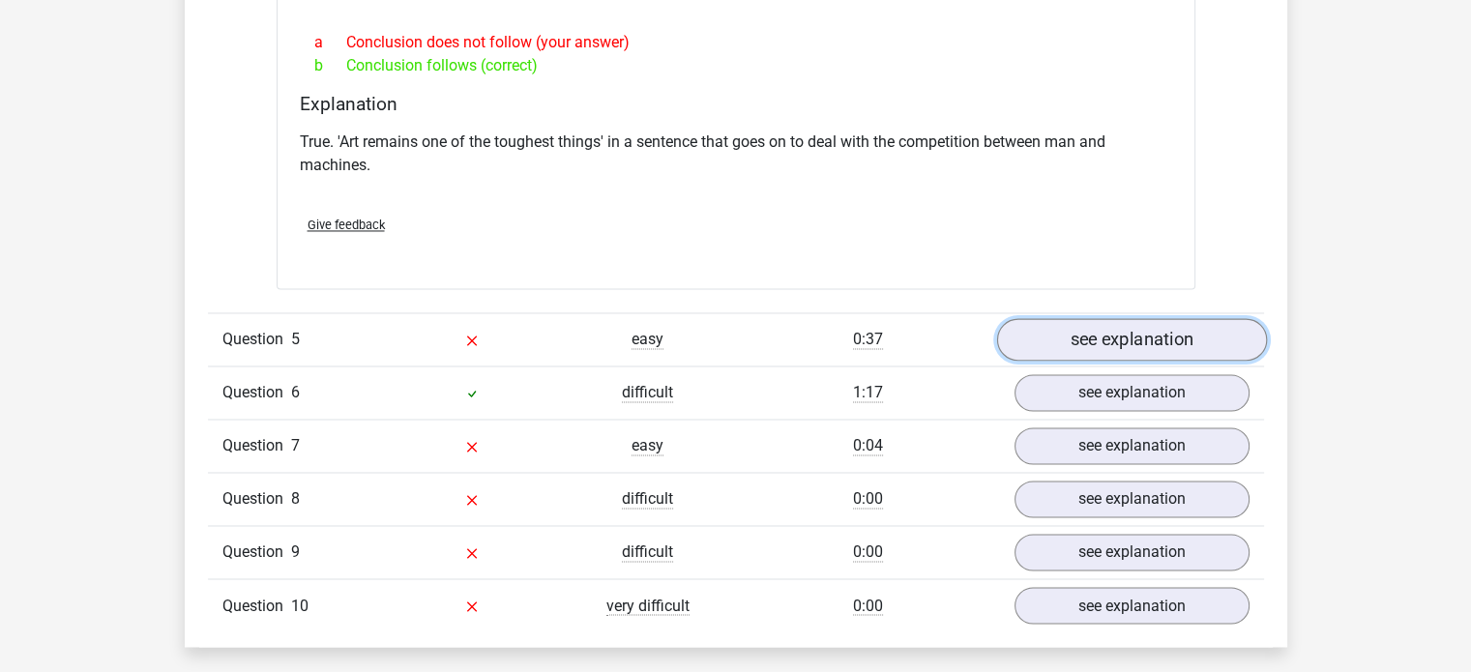
click at [1153, 329] on link "see explanation" at bounding box center [1131, 339] width 270 height 43
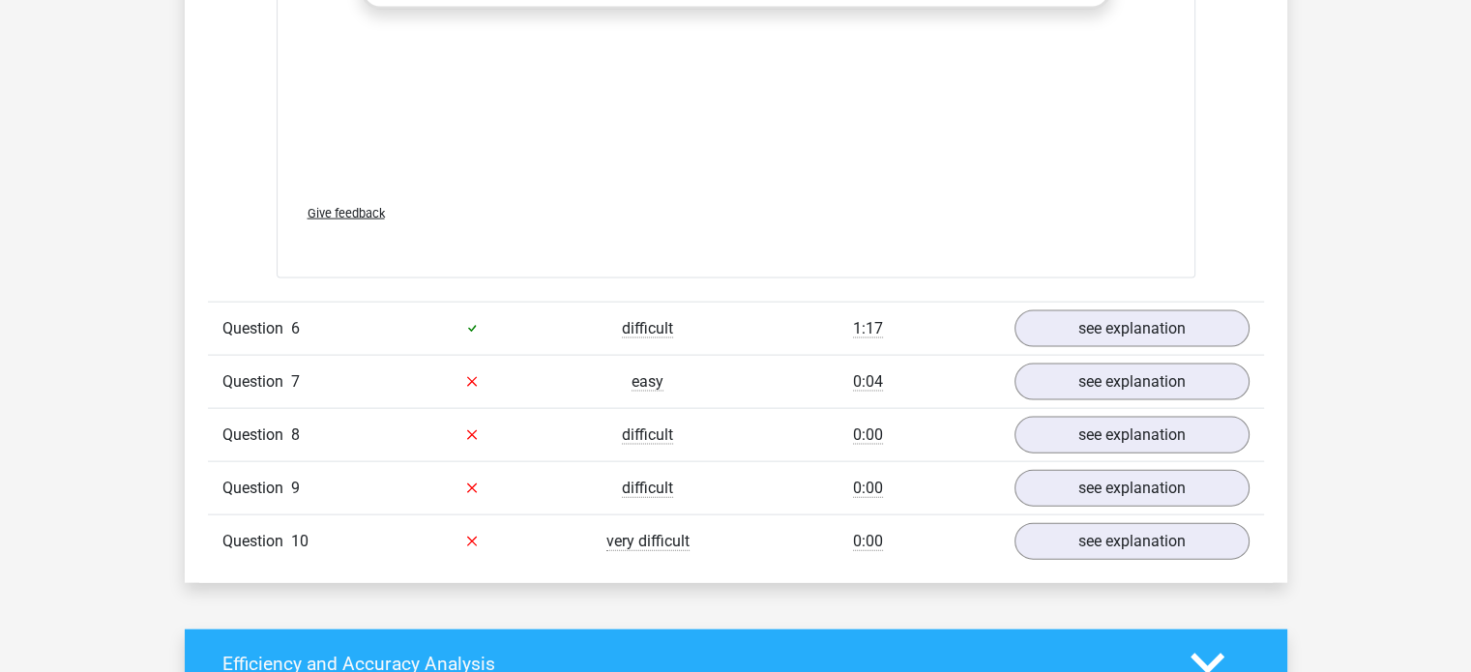
scroll to position [4159, 0]
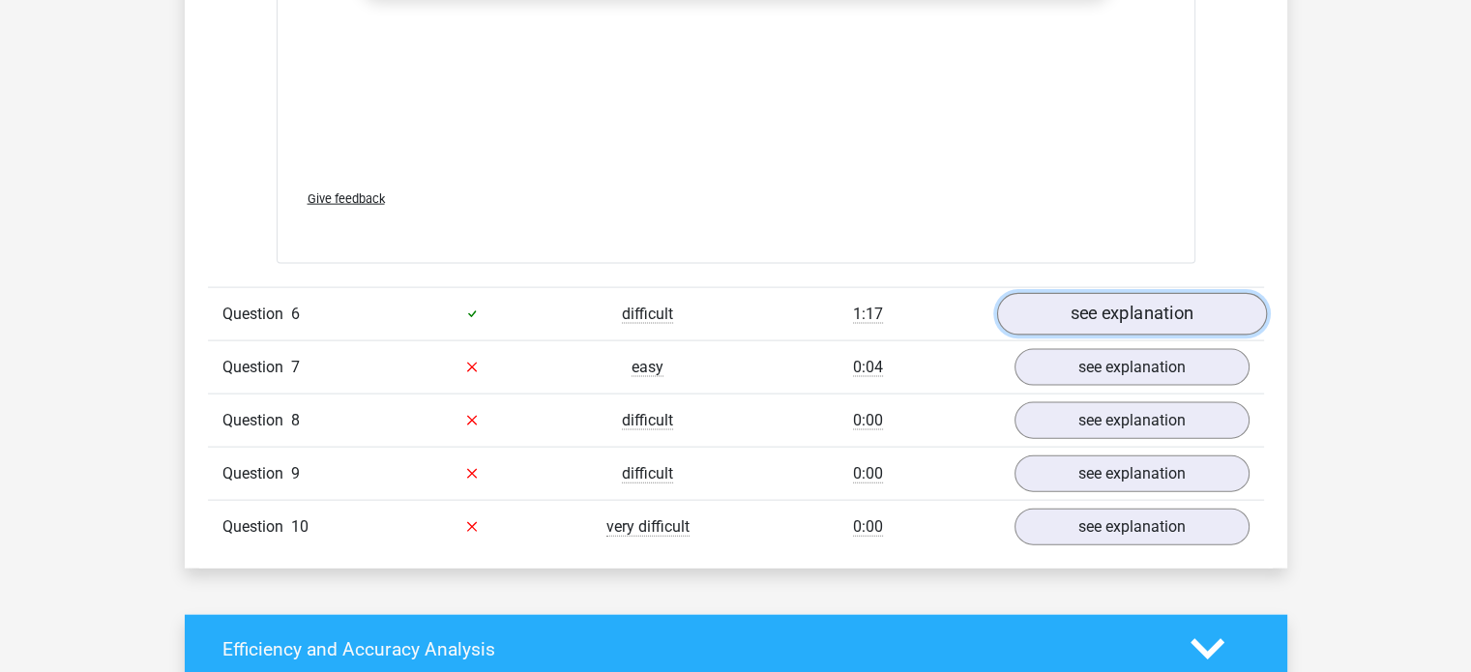
click at [1140, 315] on link "see explanation" at bounding box center [1131, 314] width 270 height 43
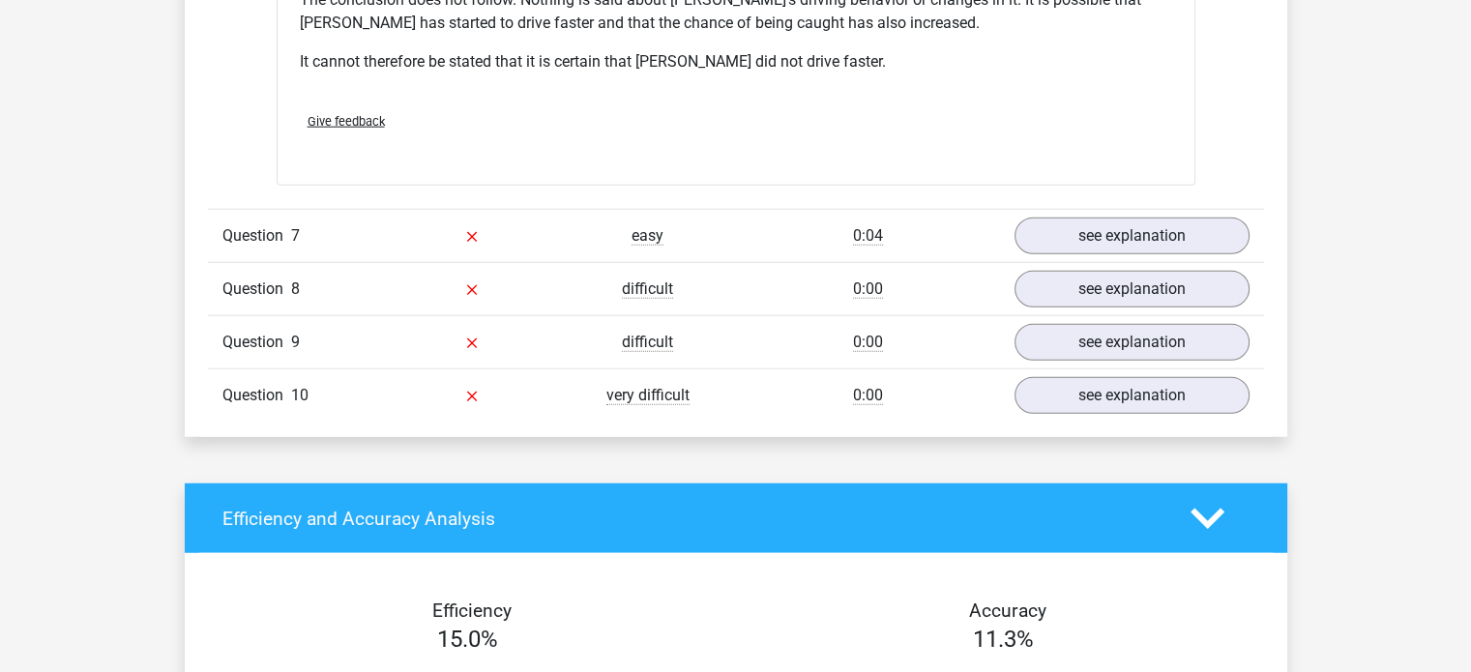
scroll to position [4933, 0]
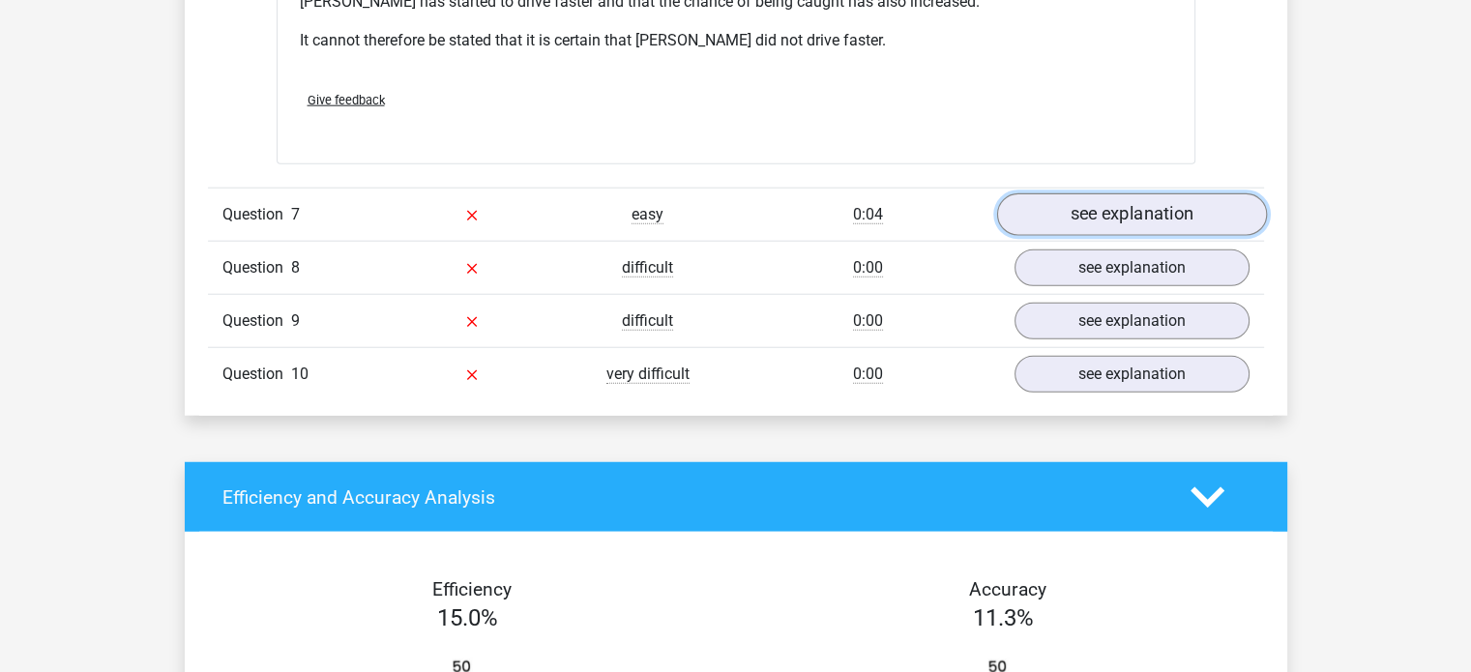
click at [1145, 193] on link "see explanation" at bounding box center [1131, 214] width 270 height 43
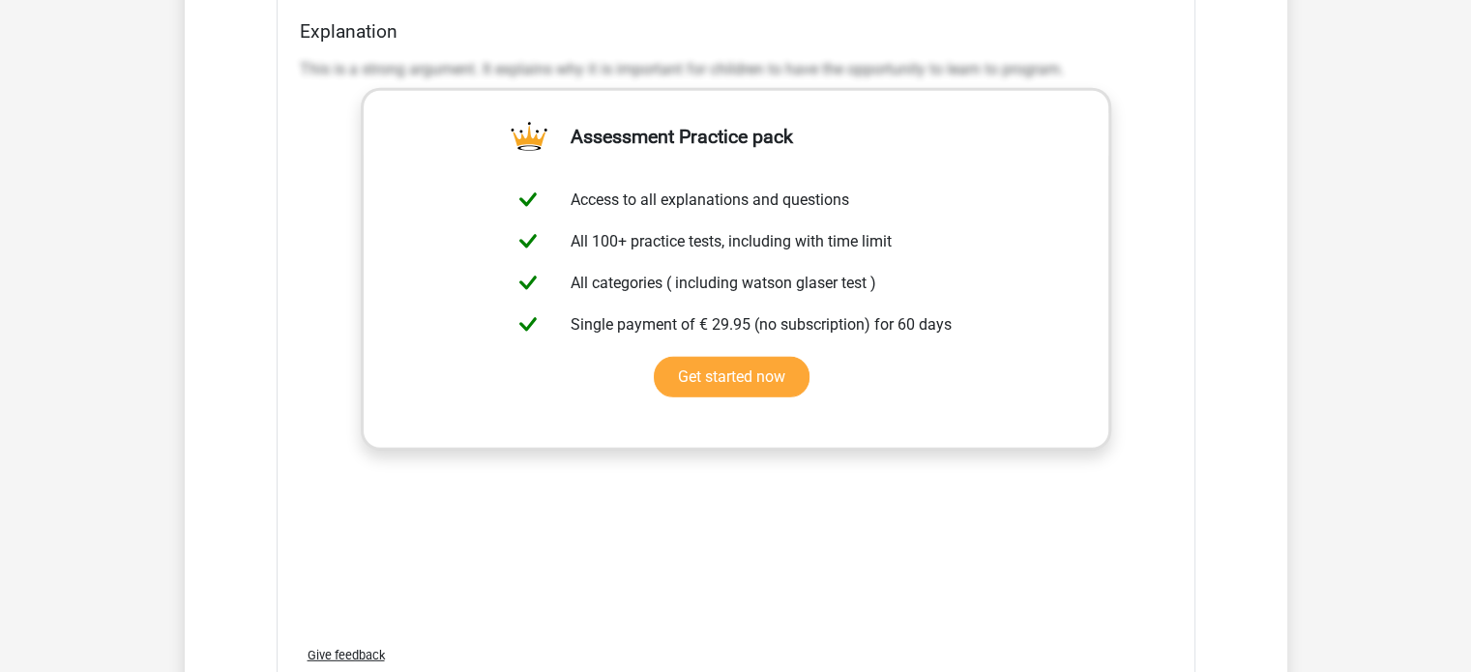
scroll to position [5803, 0]
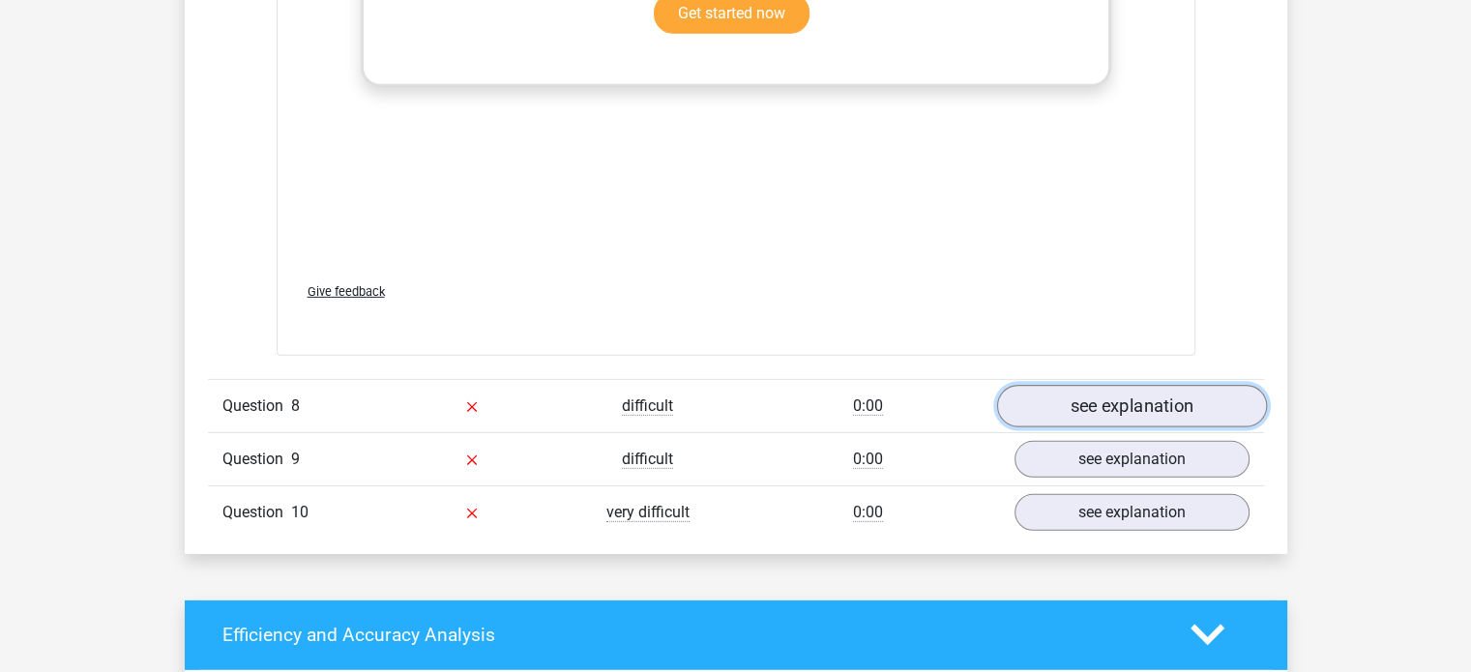
click at [1119, 385] on link "see explanation" at bounding box center [1131, 406] width 270 height 43
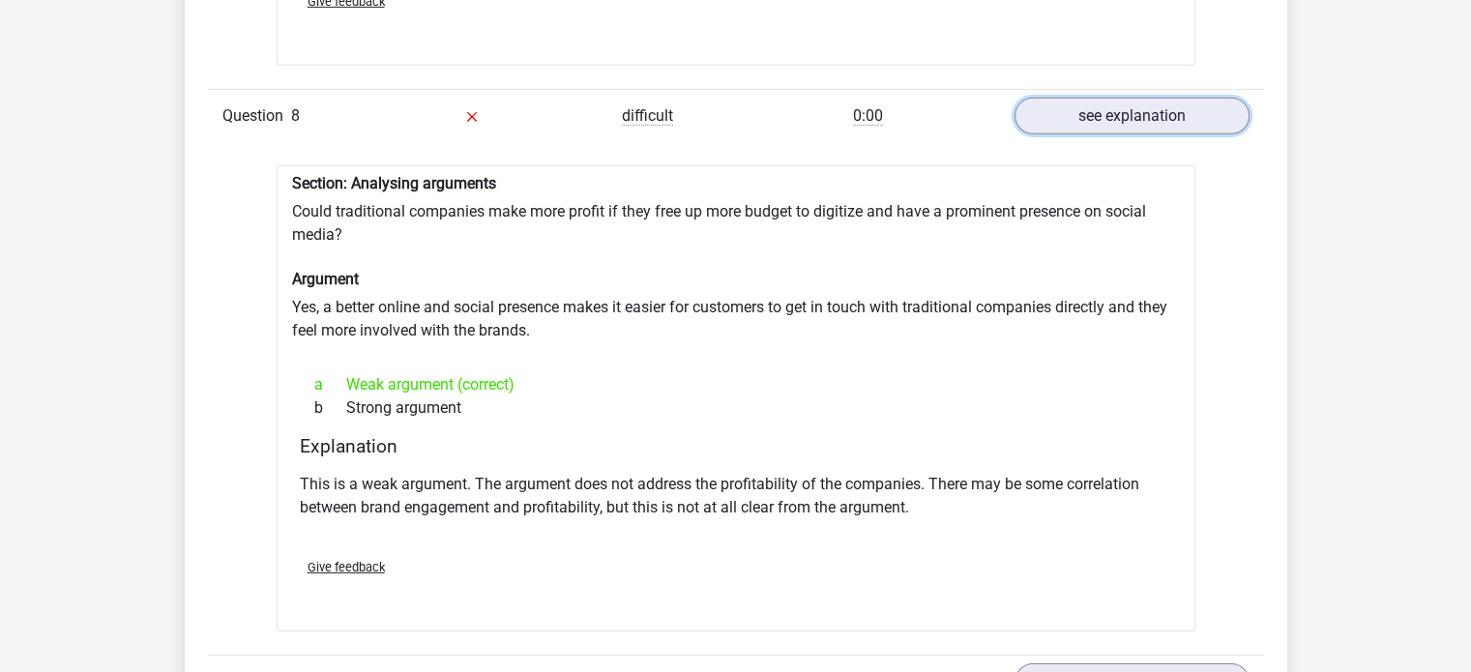
scroll to position [6287, 0]
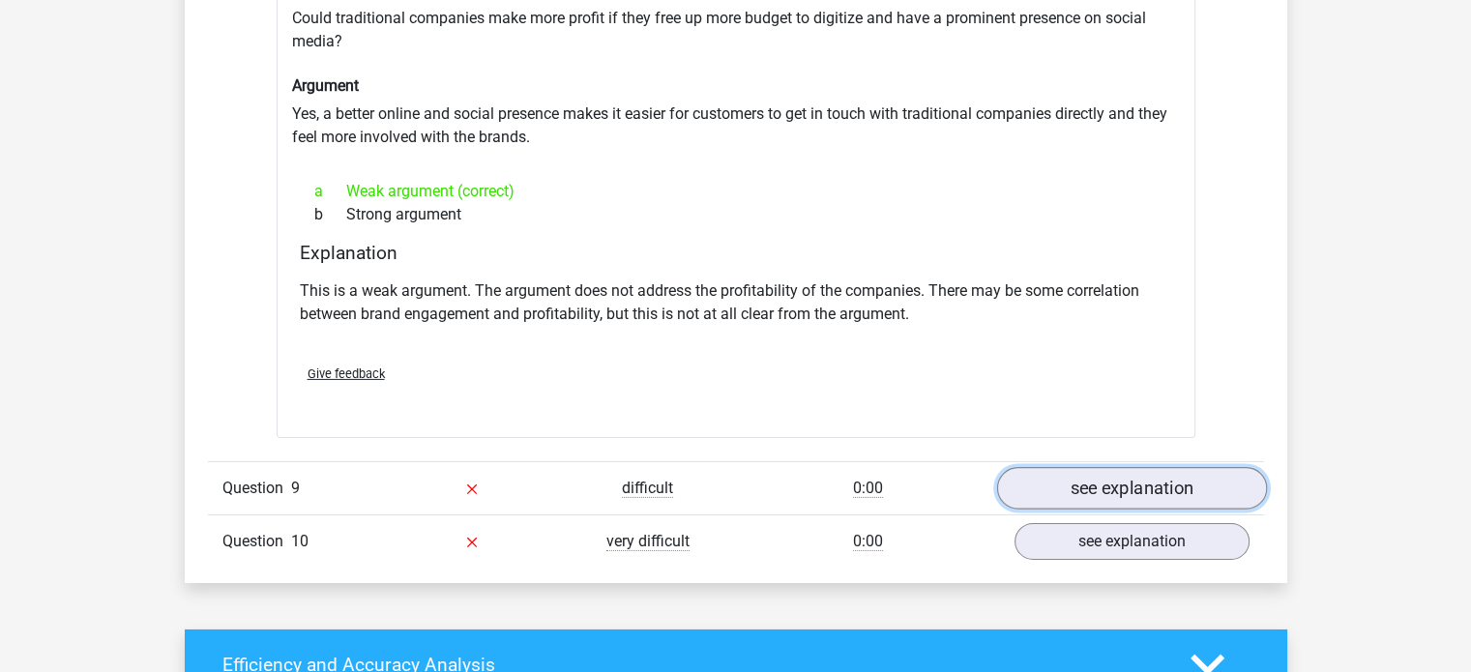
click at [1118, 468] on link "see explanation" at bounding box center [1131, 489] width 270 height 43
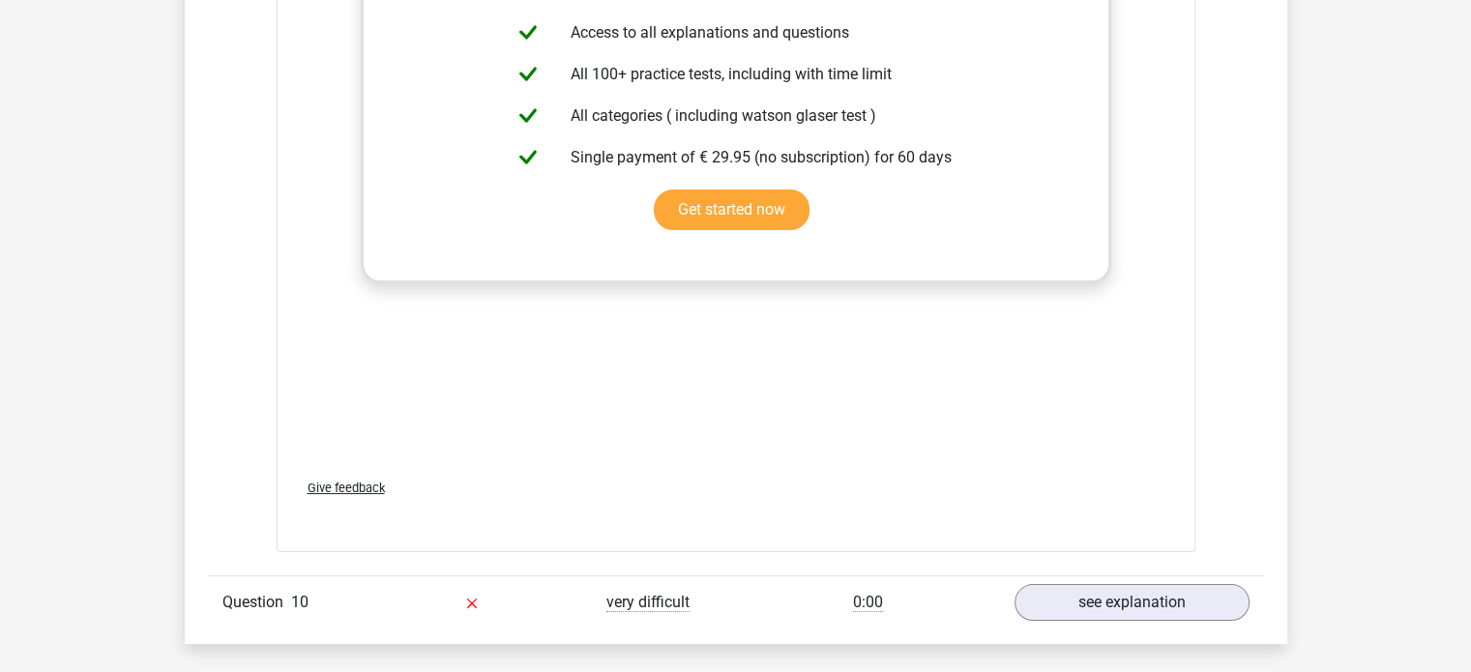
scroll to position [7448, 0]
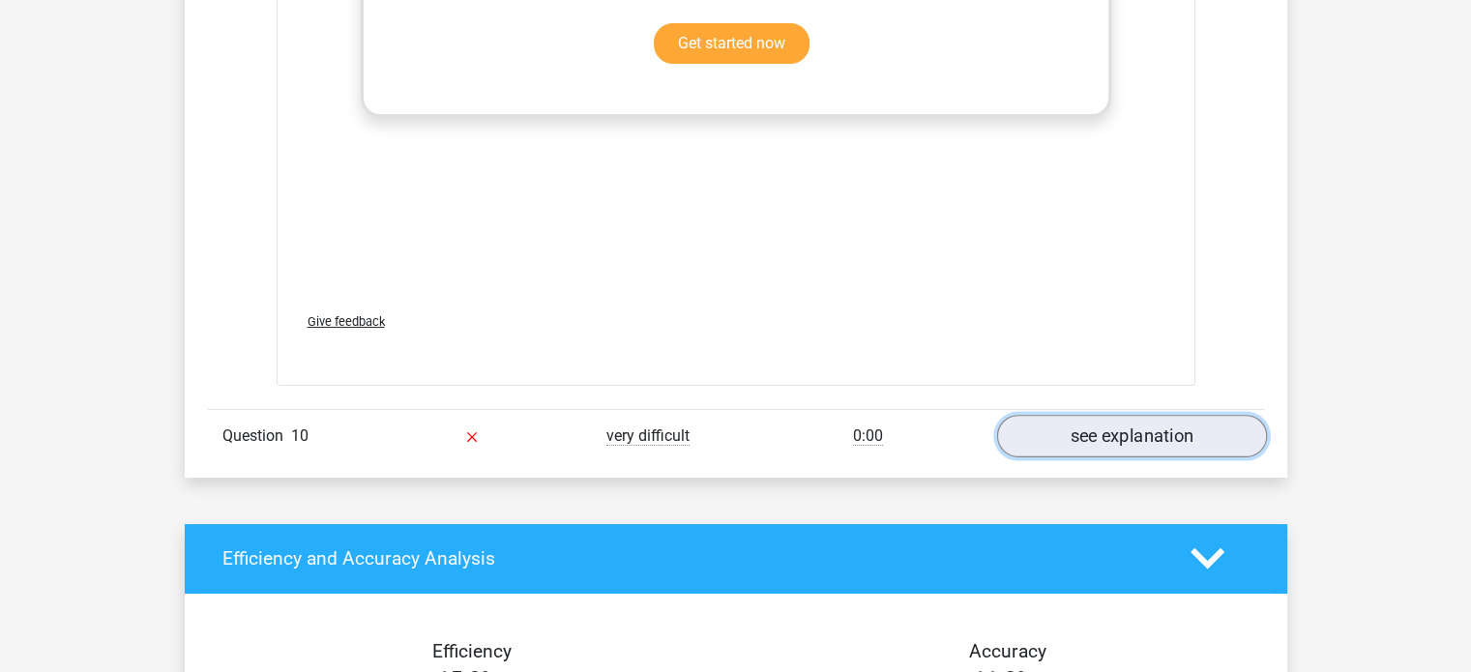
click at [1094, 415] on link "see explanation" at bounding box center [1131, 436] width 270 height 43
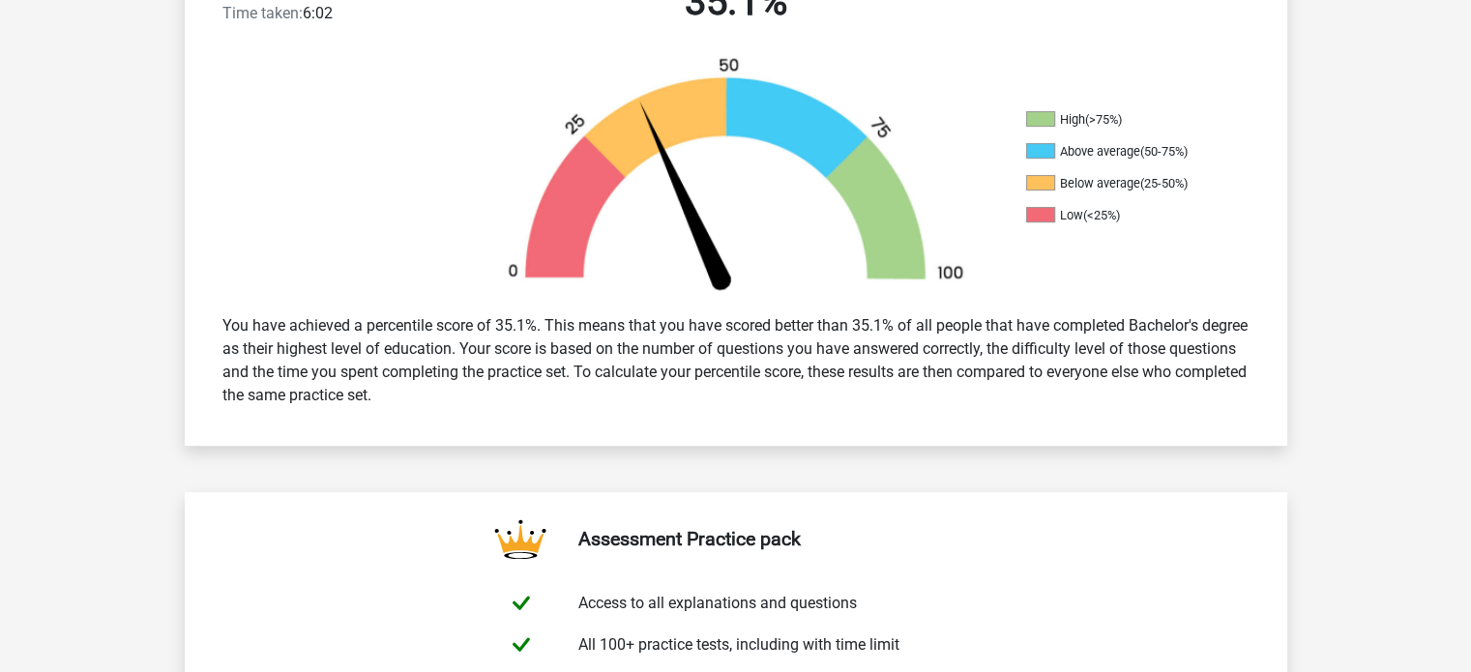
scroll to position [0, 0]
